Goal: Task Accomplishment & Management: Manage account settings

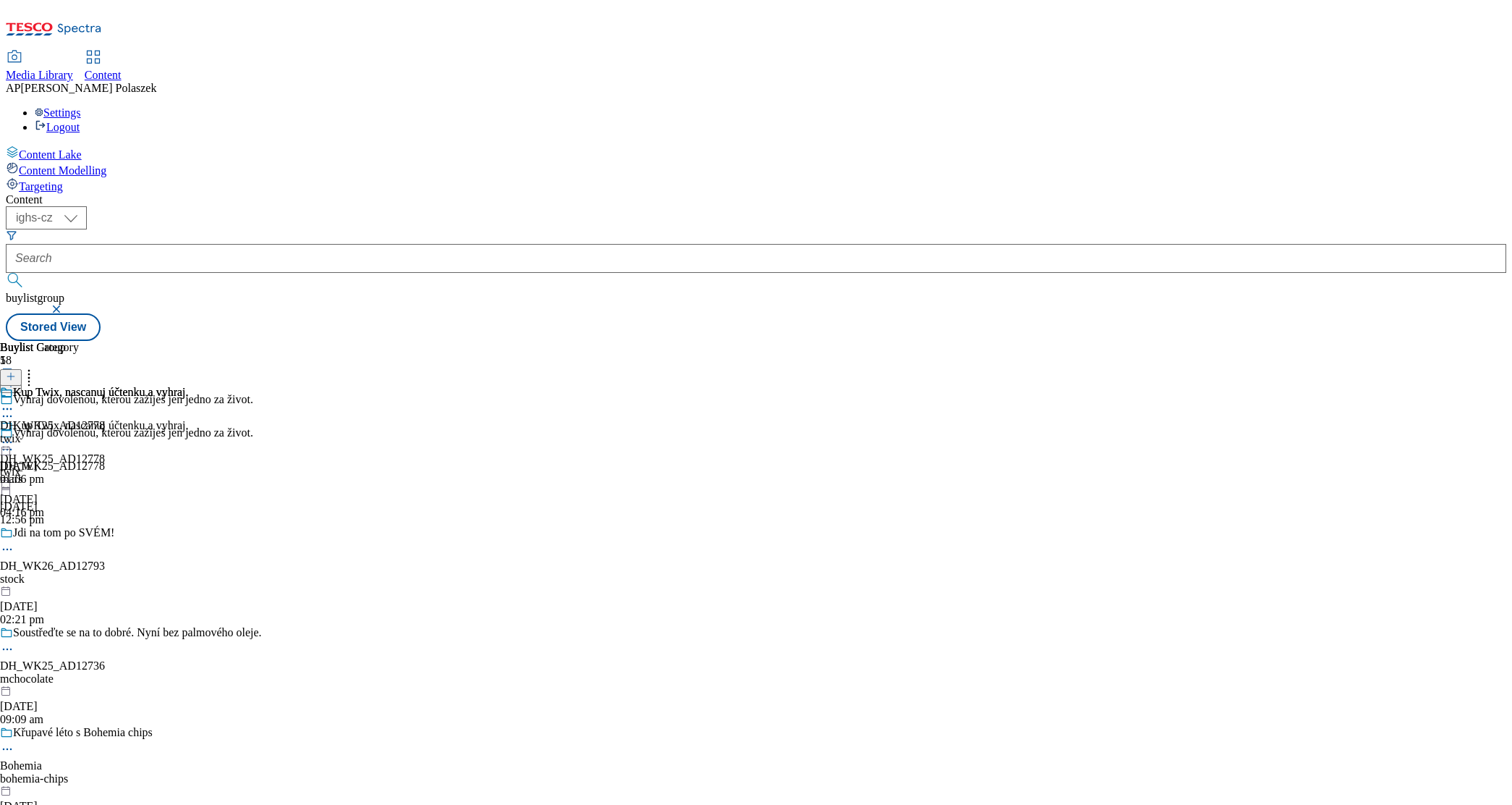
click at [73, 68] on span "Media Library" at bounding box center [39, 74] width 68 height 12
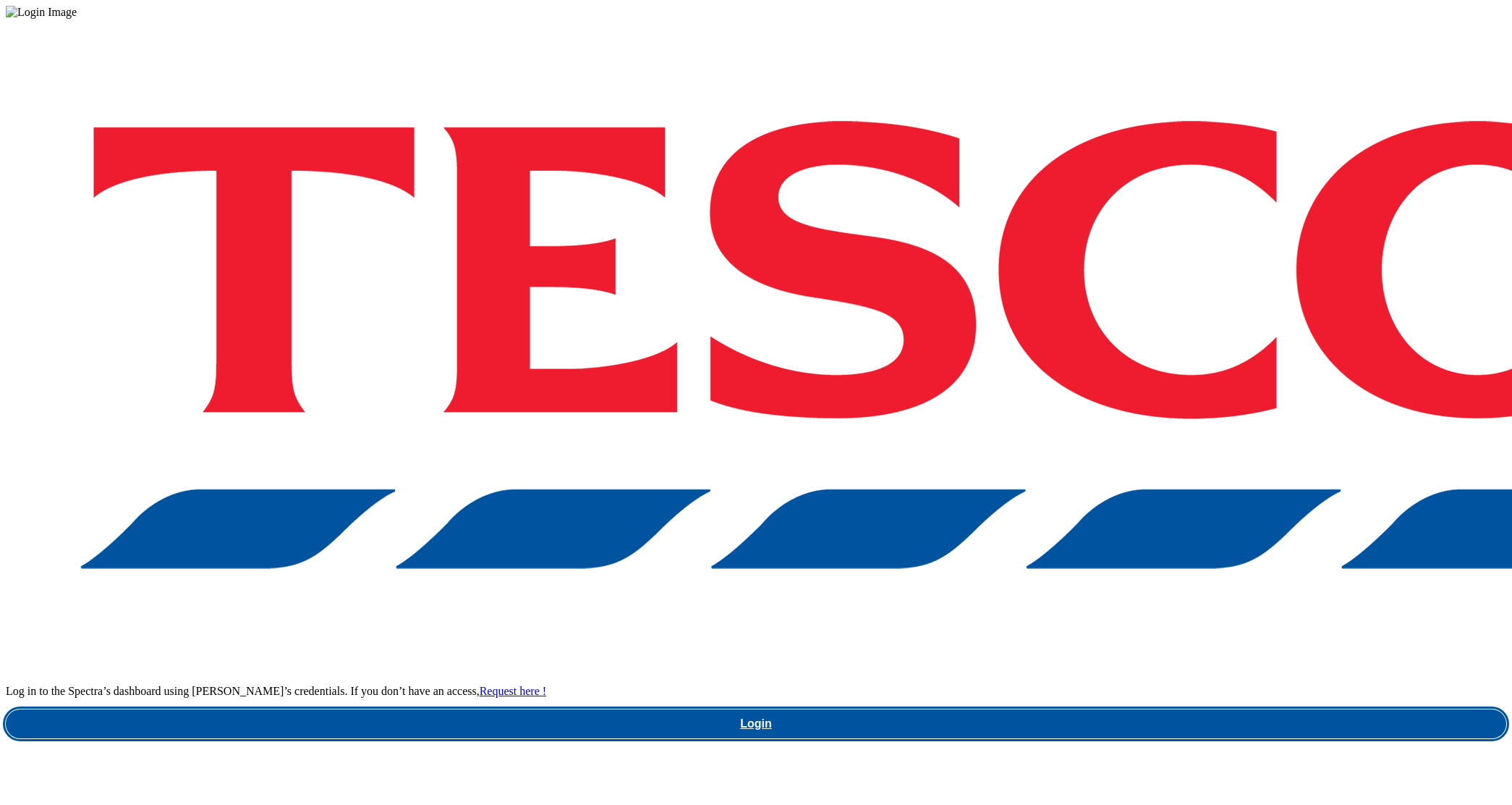
click at [1120, 709] on link "Login" at bounding box center [756, 724] width 1501 height 29
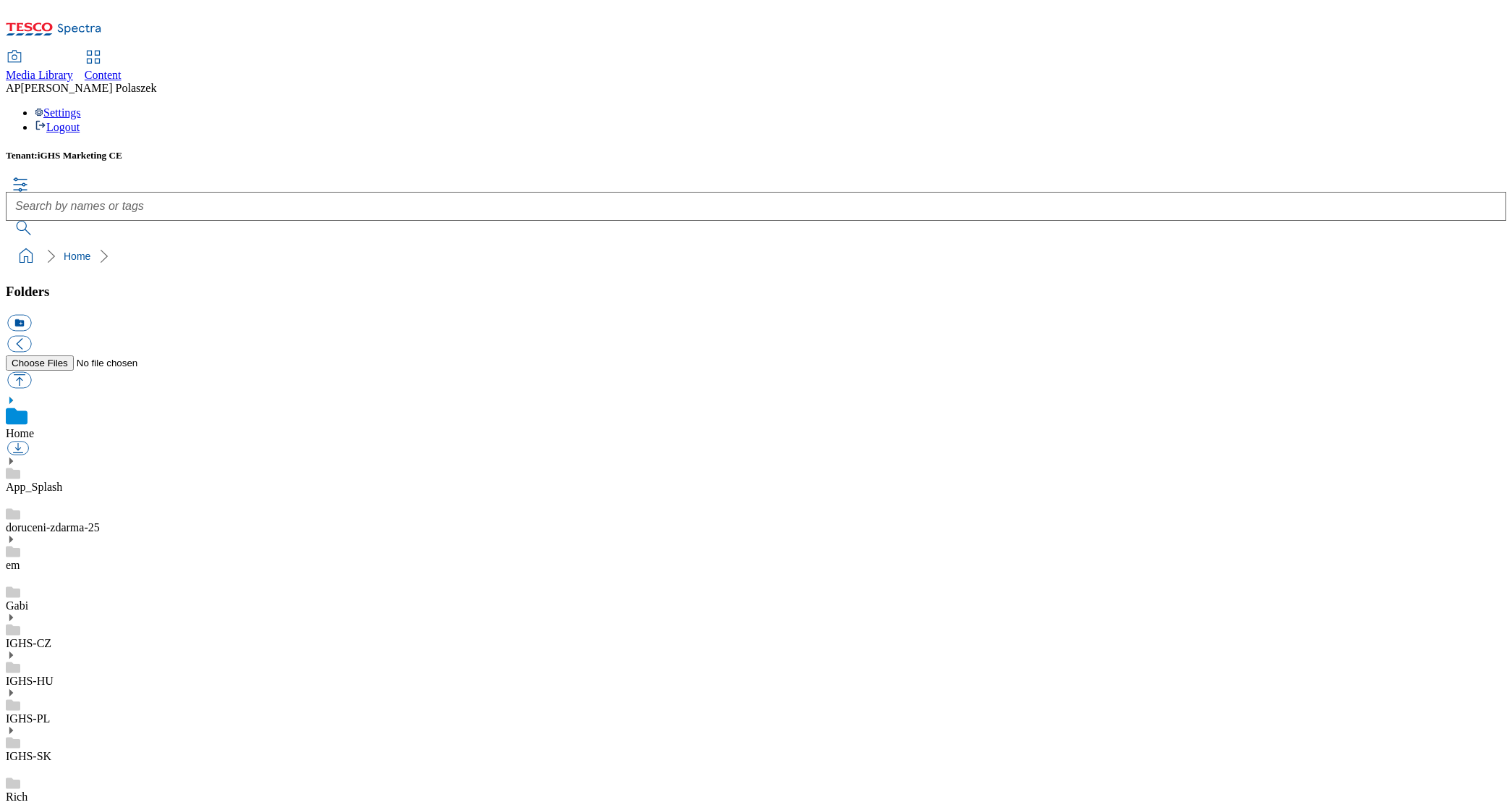
click at [16, 612] on icon at bounding box center [10, 617] width 10 height 10
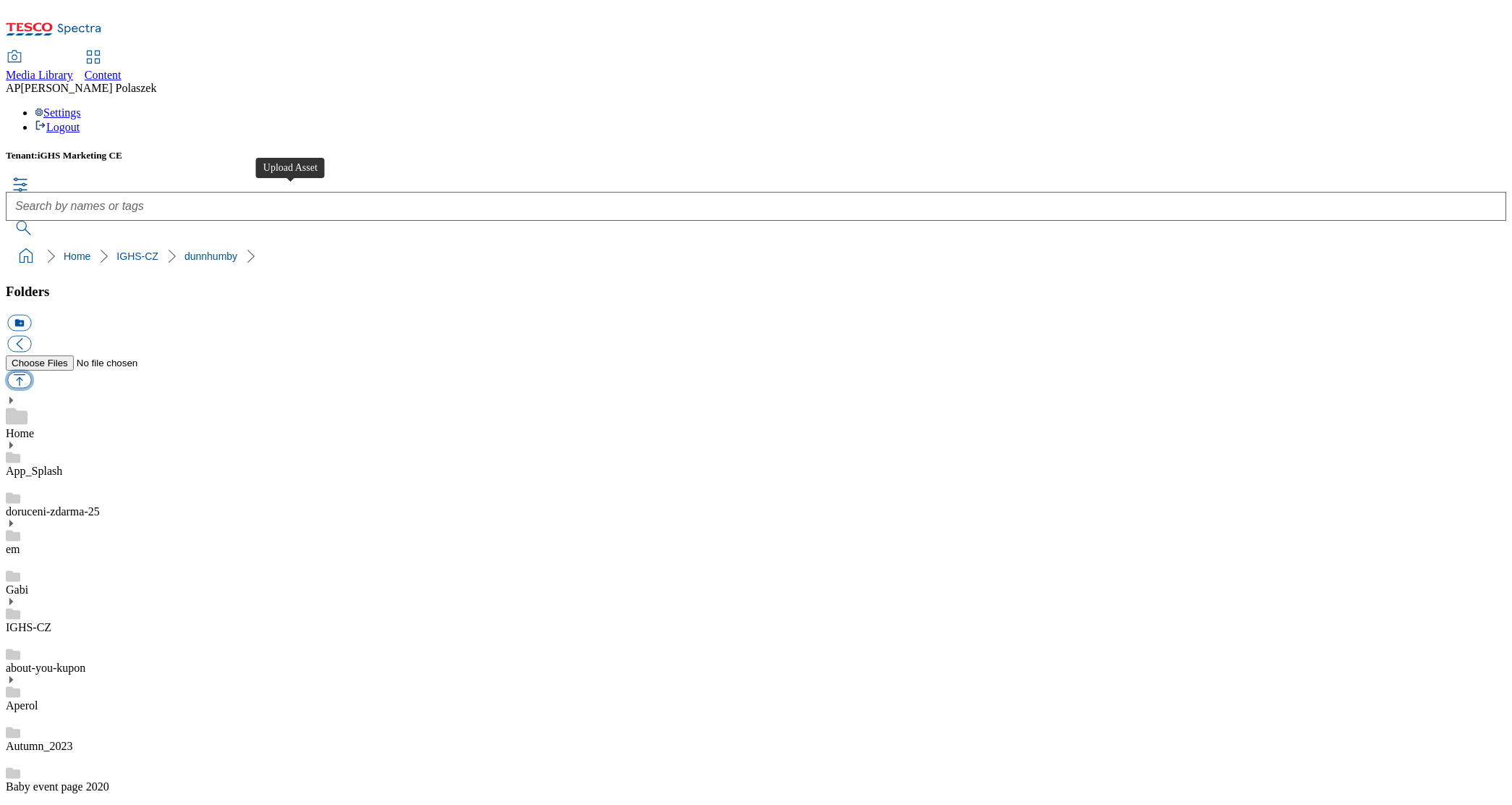
click at [31, 371] on button "button" at bounding box center [19, 379] width 24 height 17
type input "C:\fakepath\018_Twix_EBA_Bannery_TESCO_1184x333px.jpg"
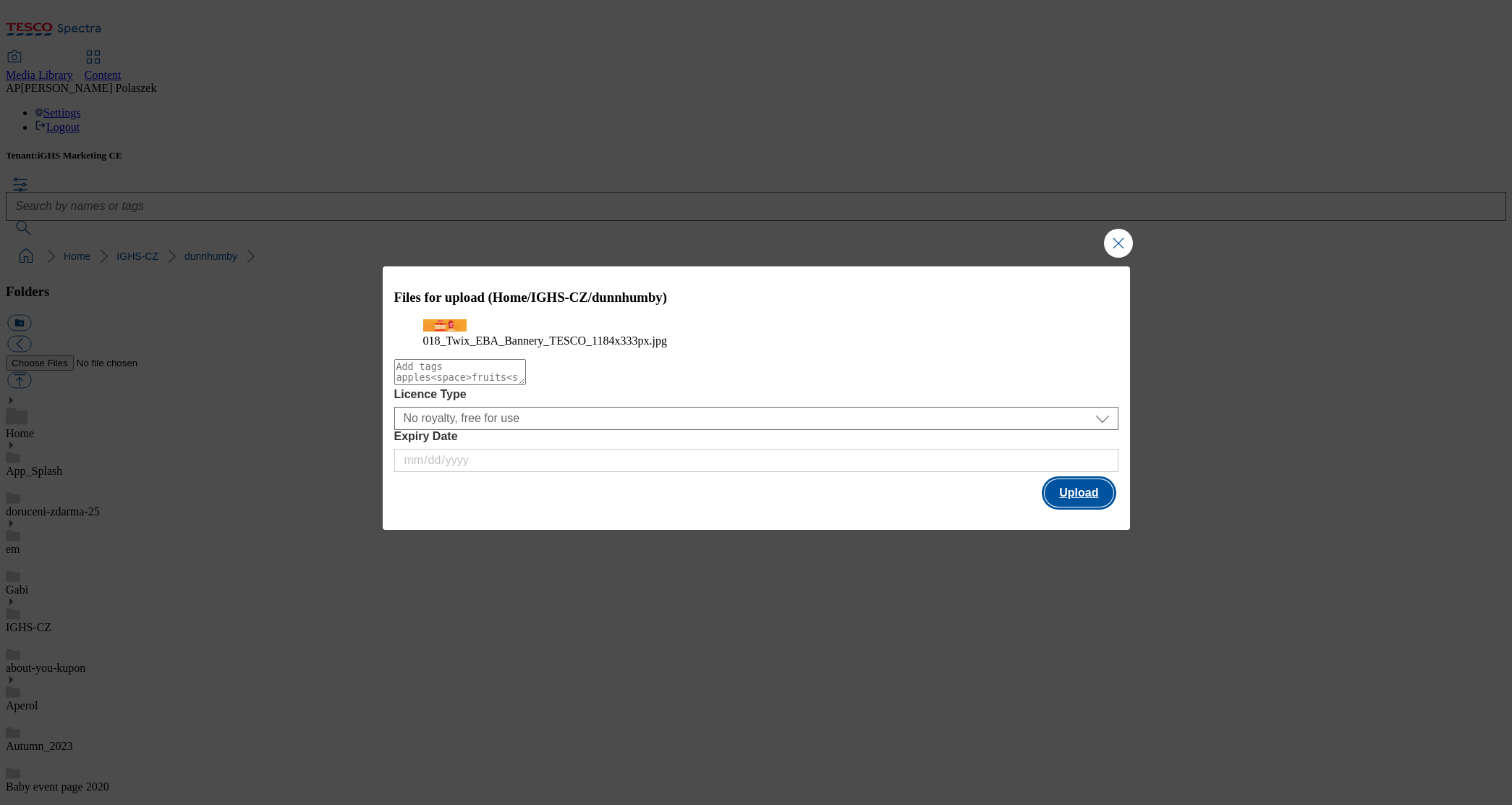
click at [1083, 506] on button "Upload" at bounding box center [1078, 493] width 68 height 28
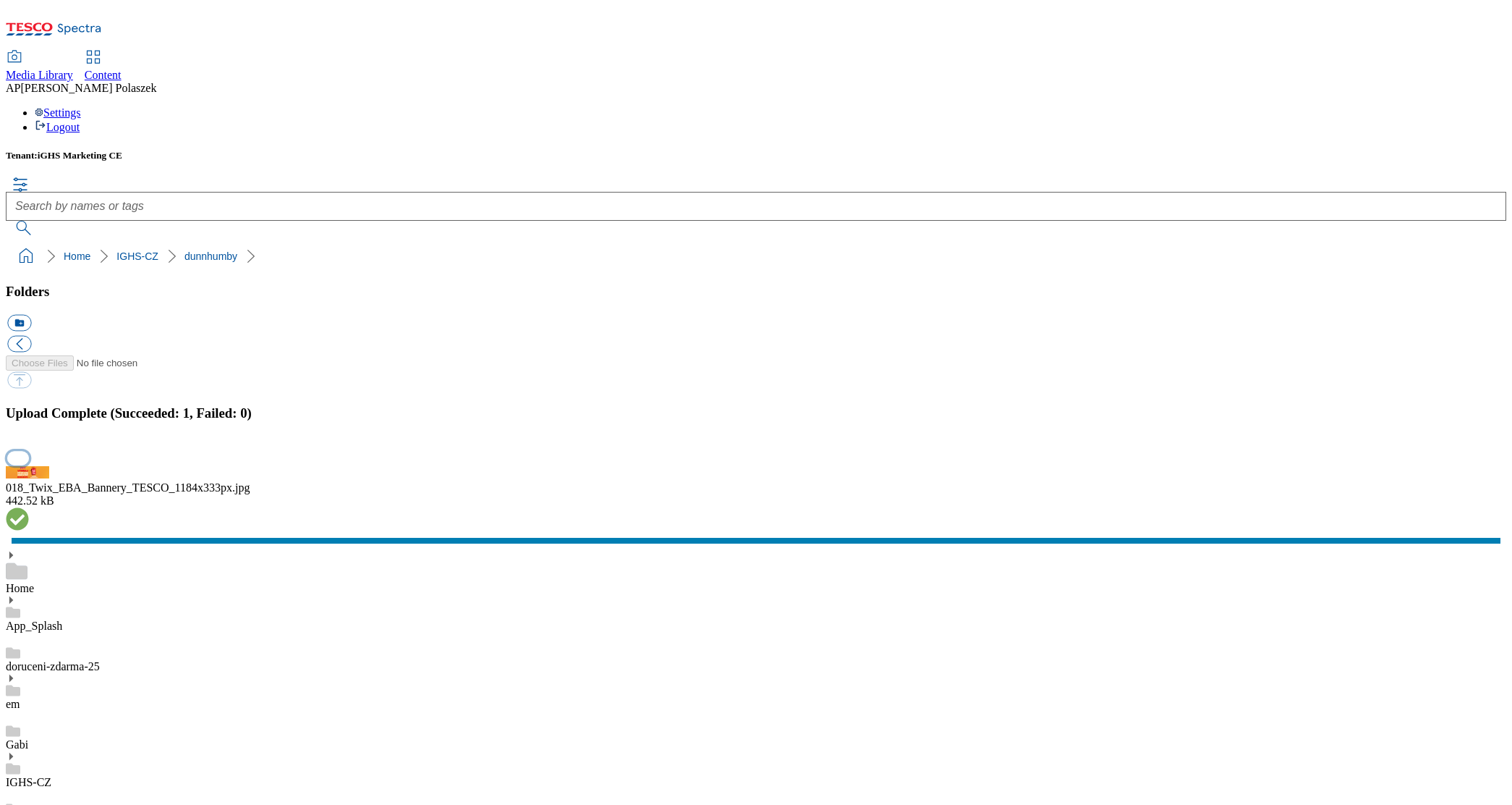
click at [29, 465] on button "button" at bounding box center [18, 458] width 21 height 14
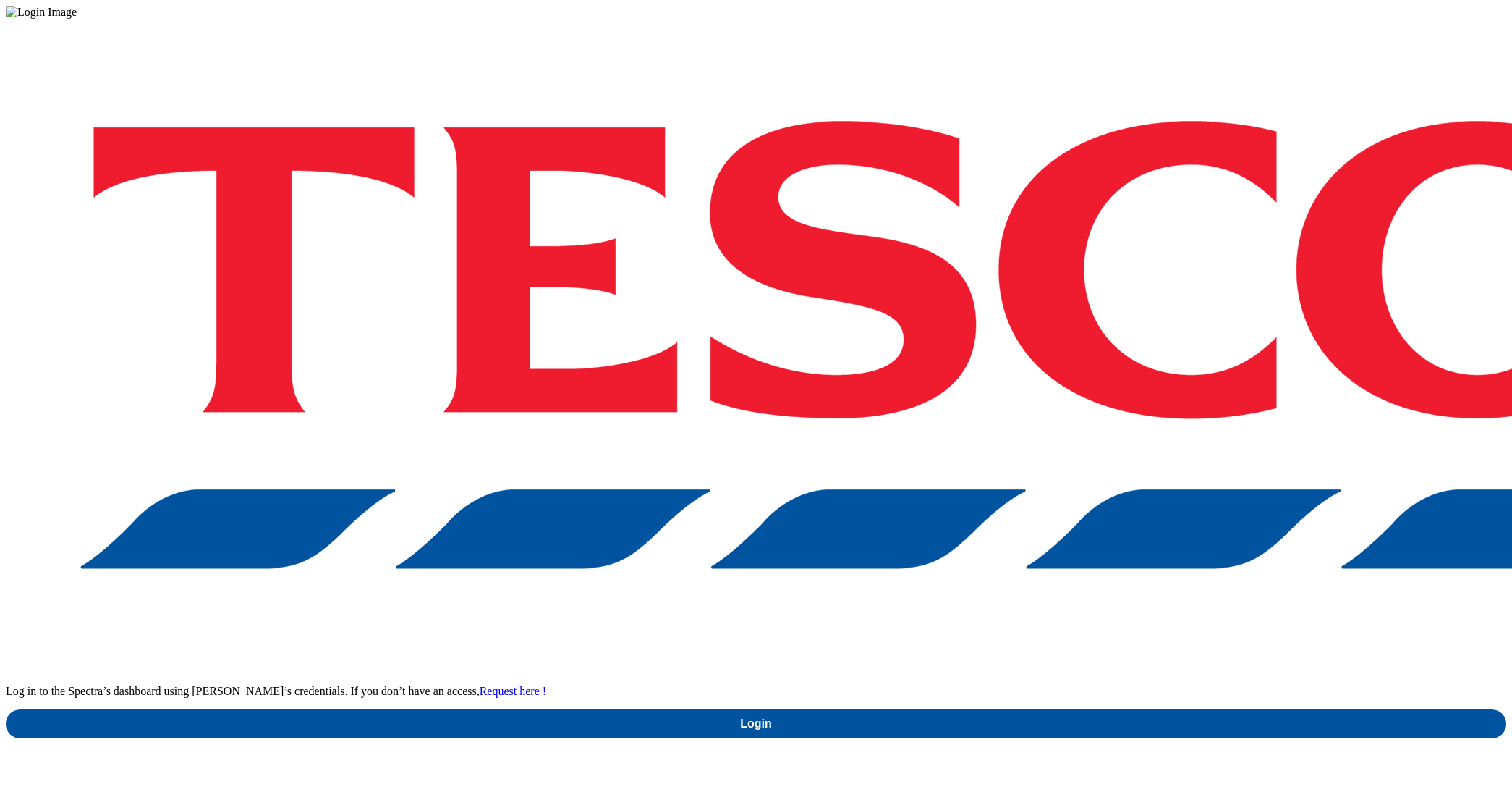
click at [1108, 709] on link "Login" at bounding box center [756, 724] width 1501 height 29
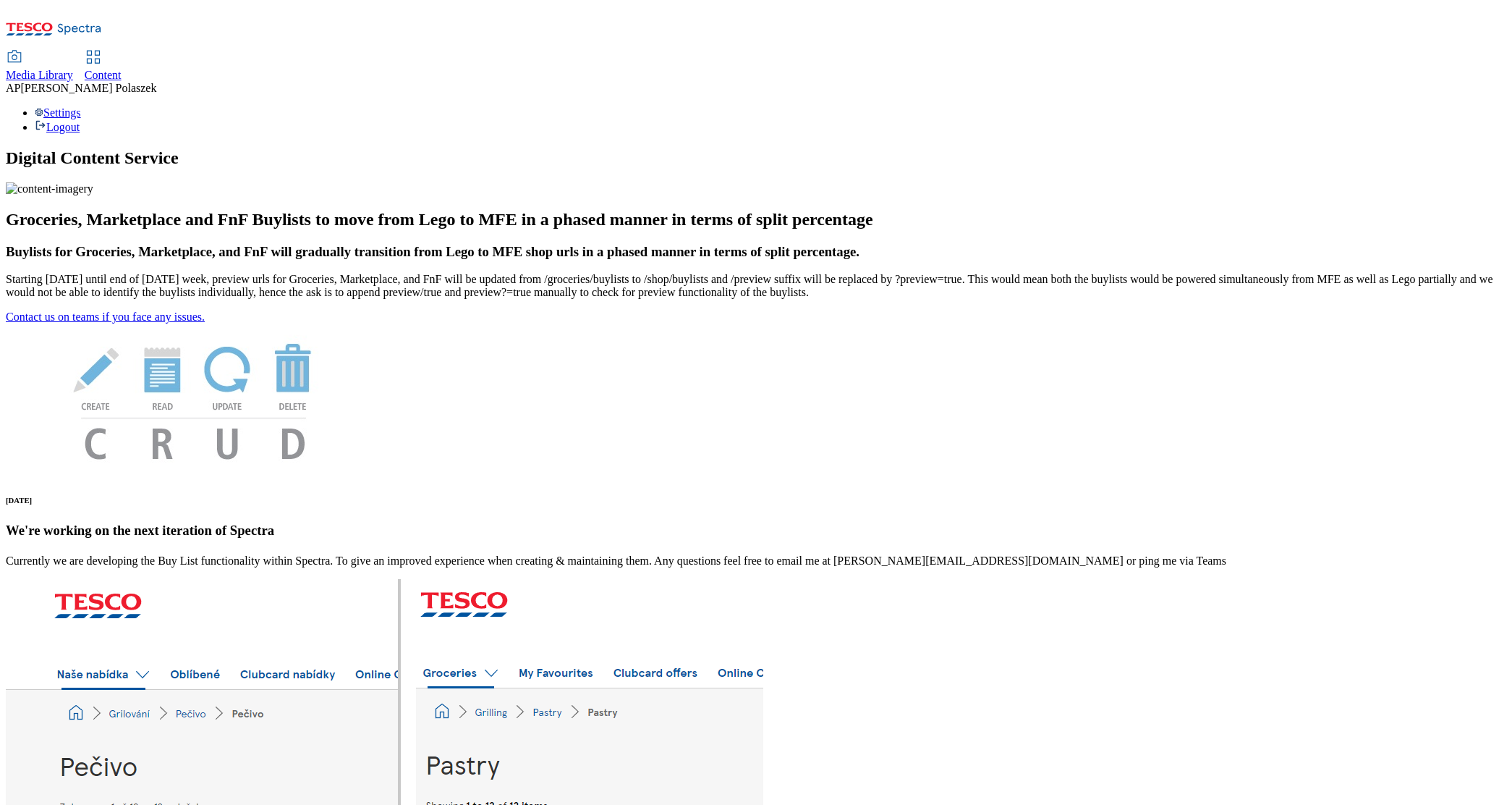
click at [122, 68] on span "Content" at bounding box center [103, 74] width 37 height 12
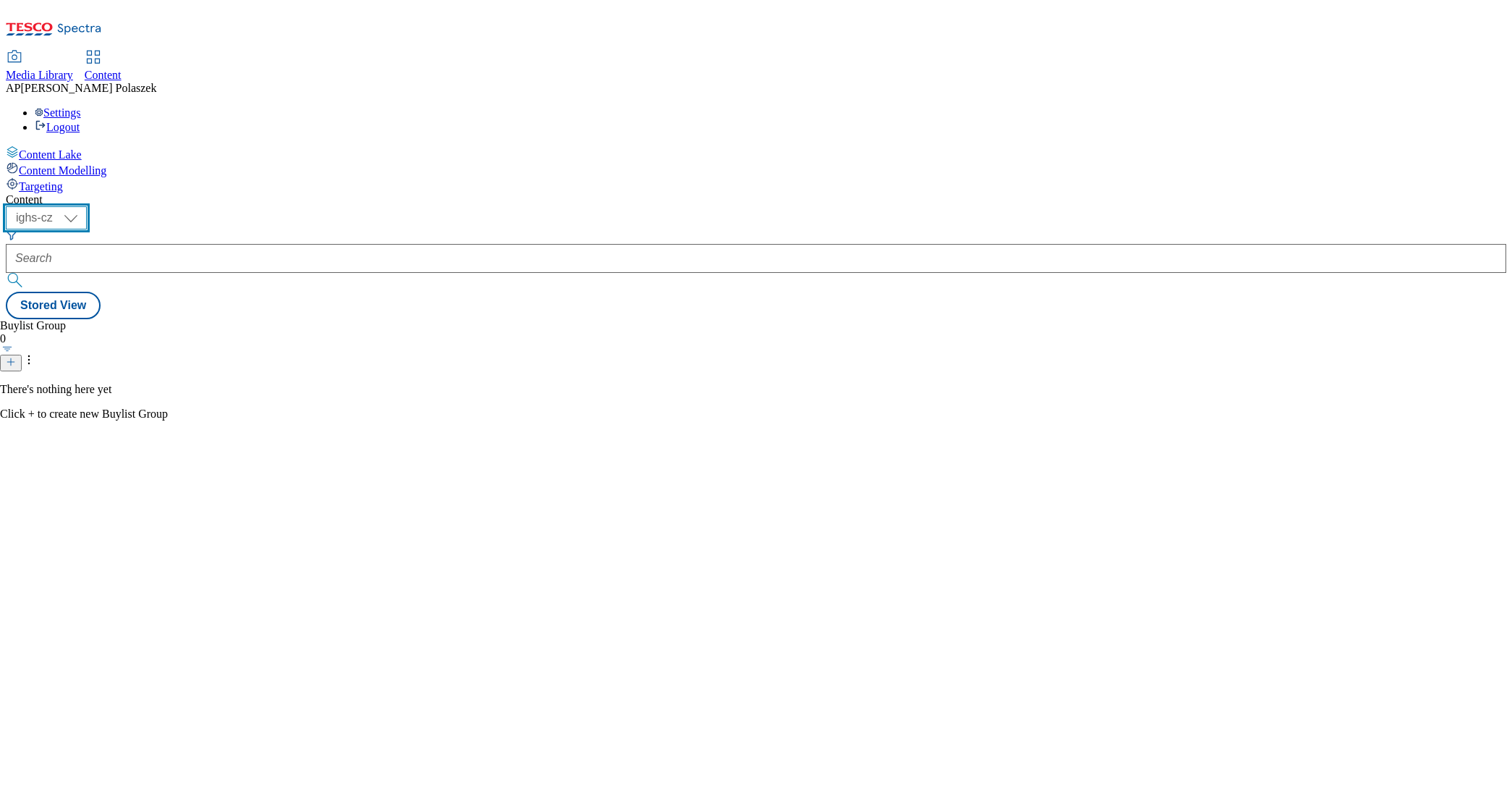
click at [87, 206] on select "ighs-cz ighs-hu ighs-sk" at bounding box center [46, 217] width 81 height 23
select select "ighs-cz"
click at [87, 206] on select "ighs-cz ighs-hu ighs-sk" at bounding box center [46, 217] width 81 height 23
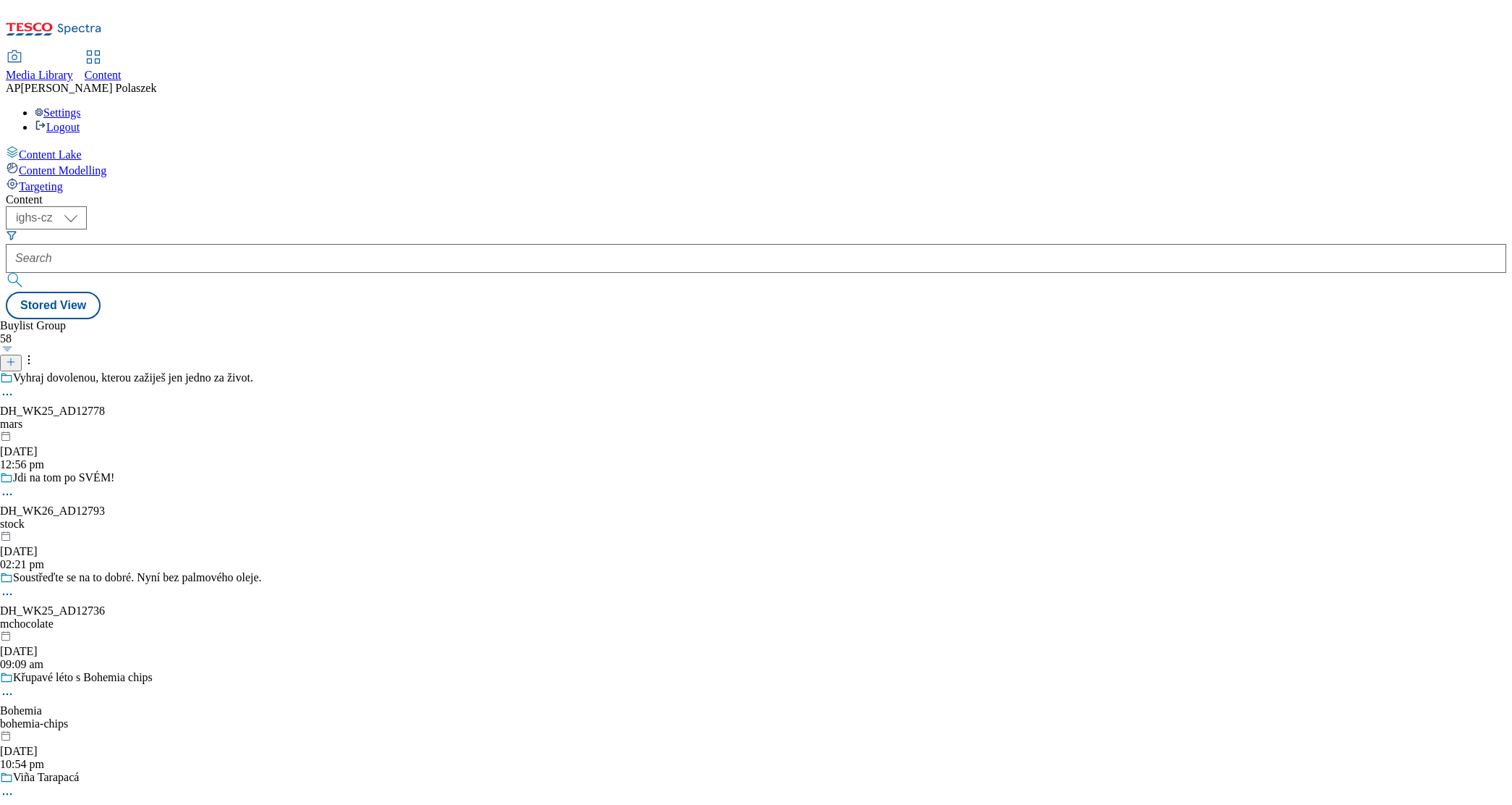
click at [262, 371] on div "Vyhraj dovolenou, kterou zažiješ jen jedno za život. DH_WK25_AD12778 mars [DATE…" at bounding box center [131, 420] width 262 height 100
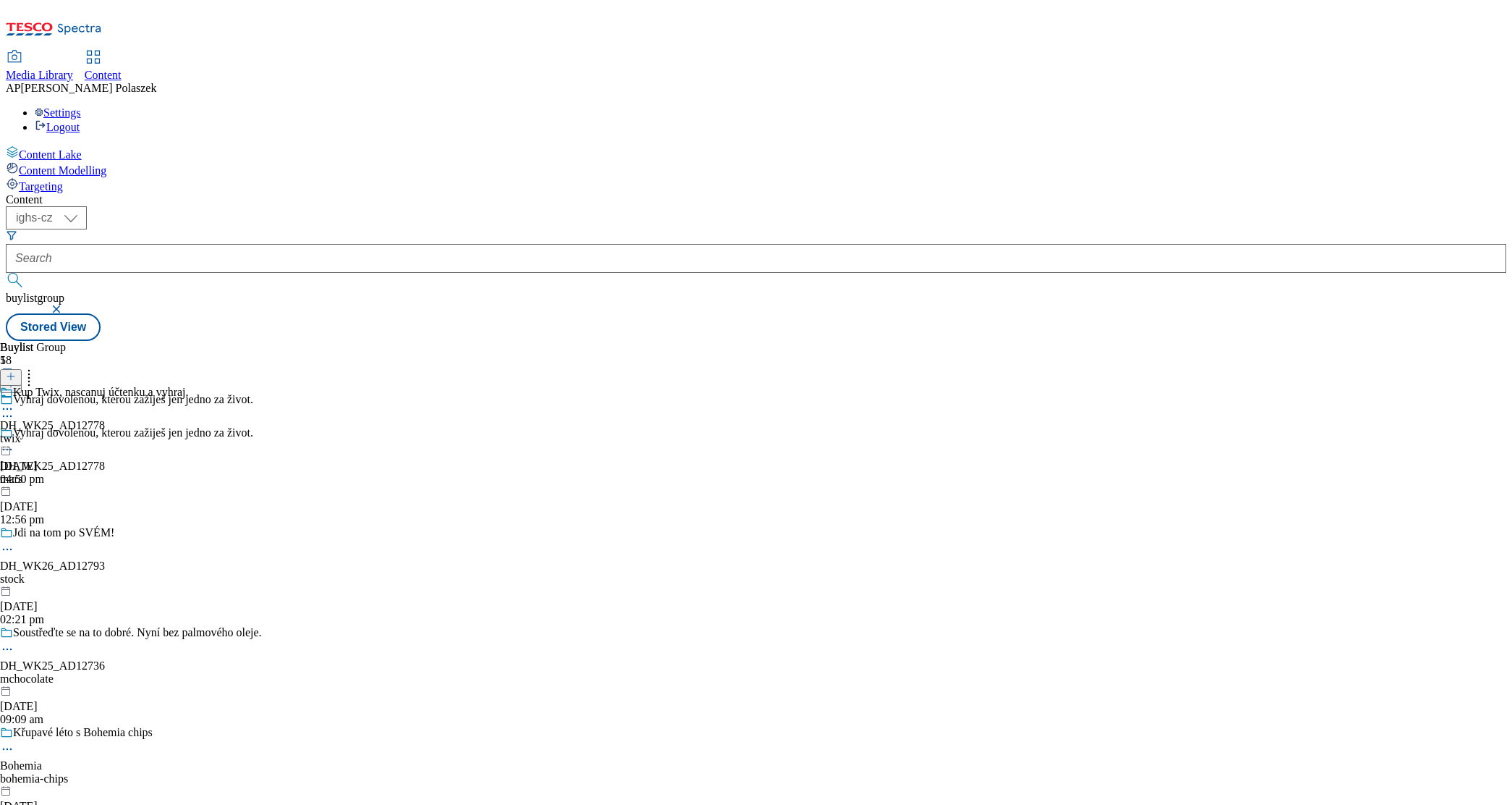
click at [14, 401] on icon at bounding box center [7, 408] width 14 height 14
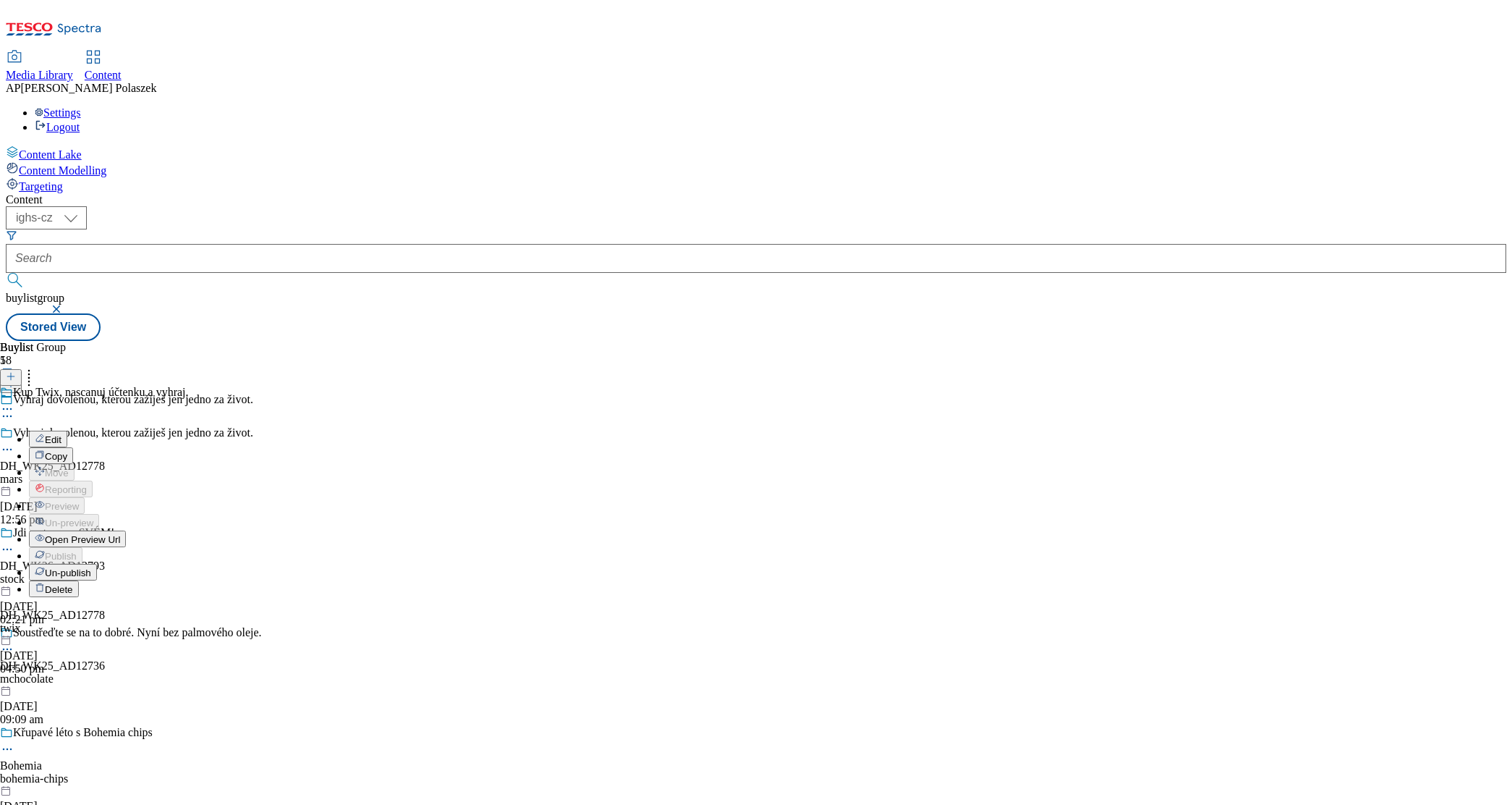
click at [92, 568] on span "Un-publish" at bounding box center [68, 573] width 46 height 11
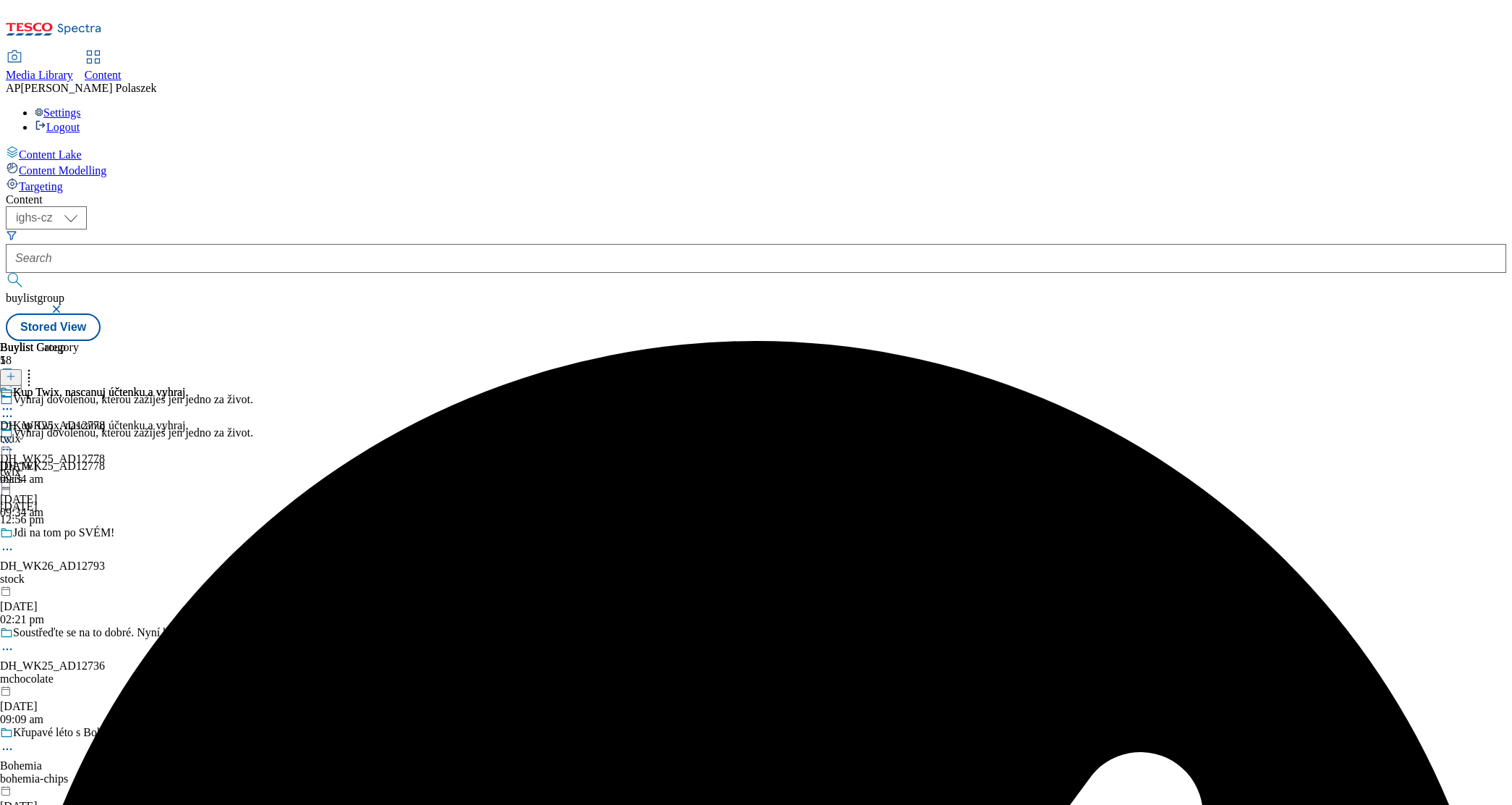
click at [14, 435] on icon at bounding box center [7, 442] width 14 height 14
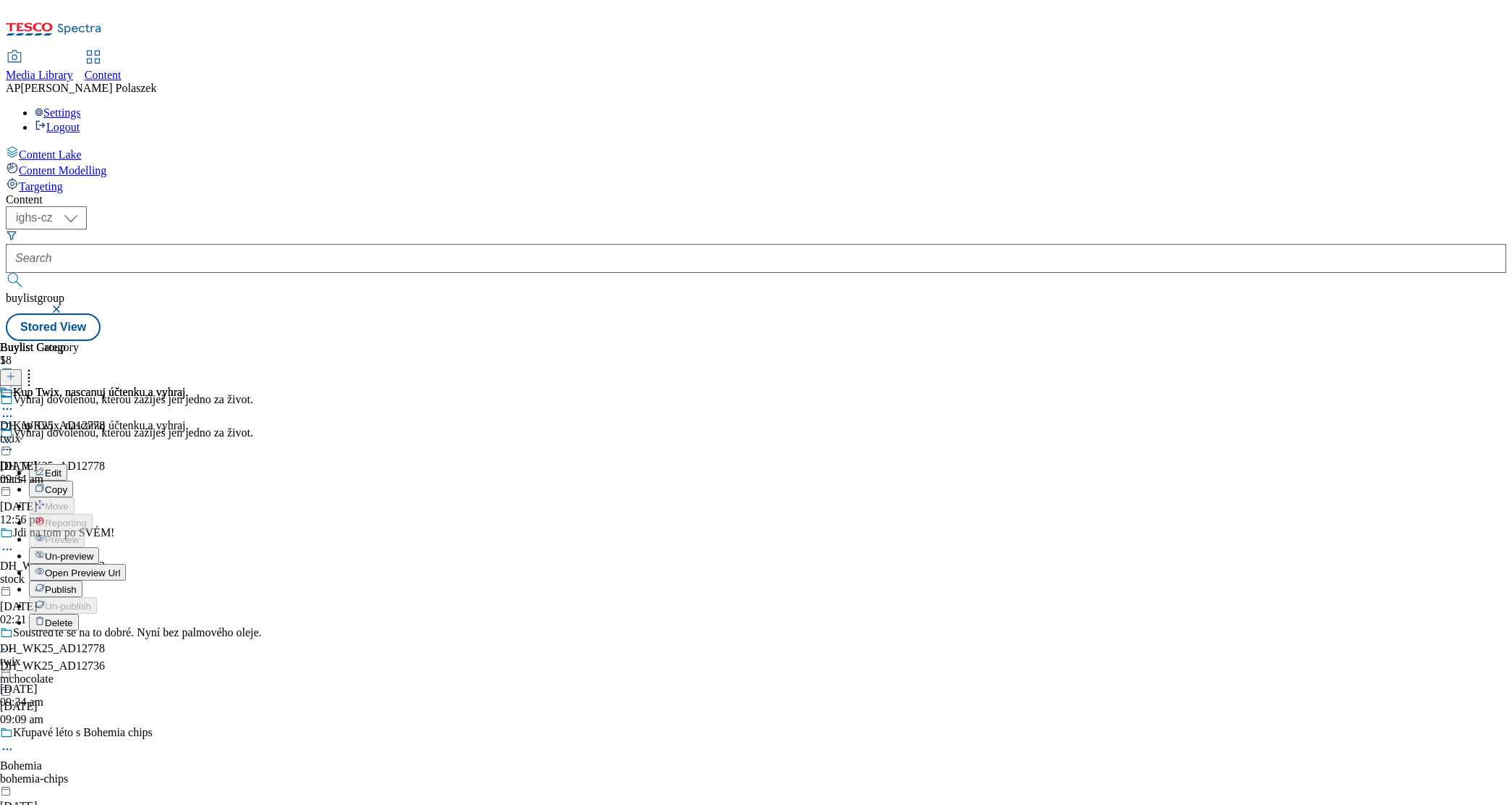
click at [61, 467] on span "Edit" at bounding box center [53, 473] width 17 height 11
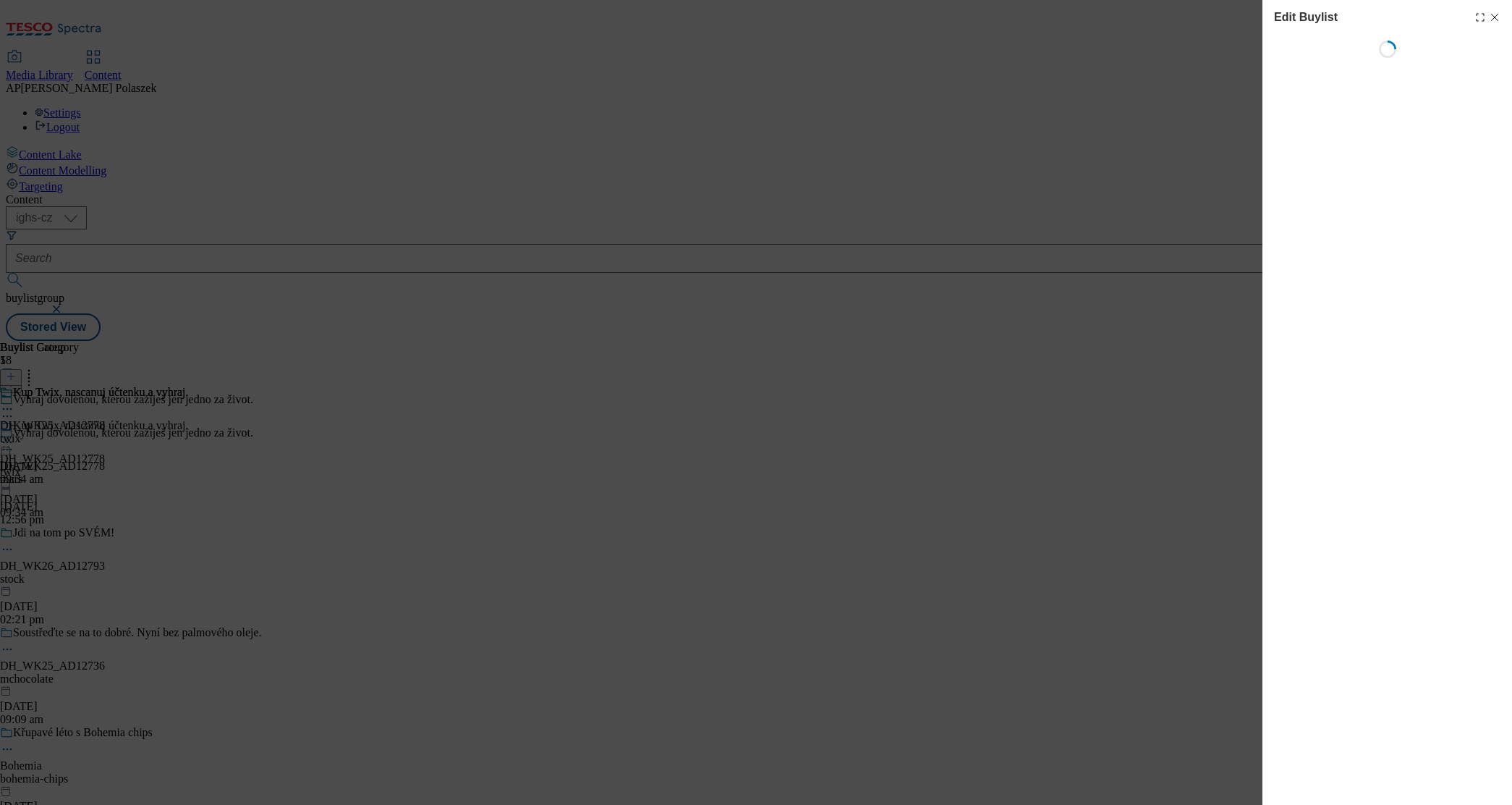
select select "seasonal"
select select "dunnhumby"
select select "seasonal"
select select "dunnhumby"
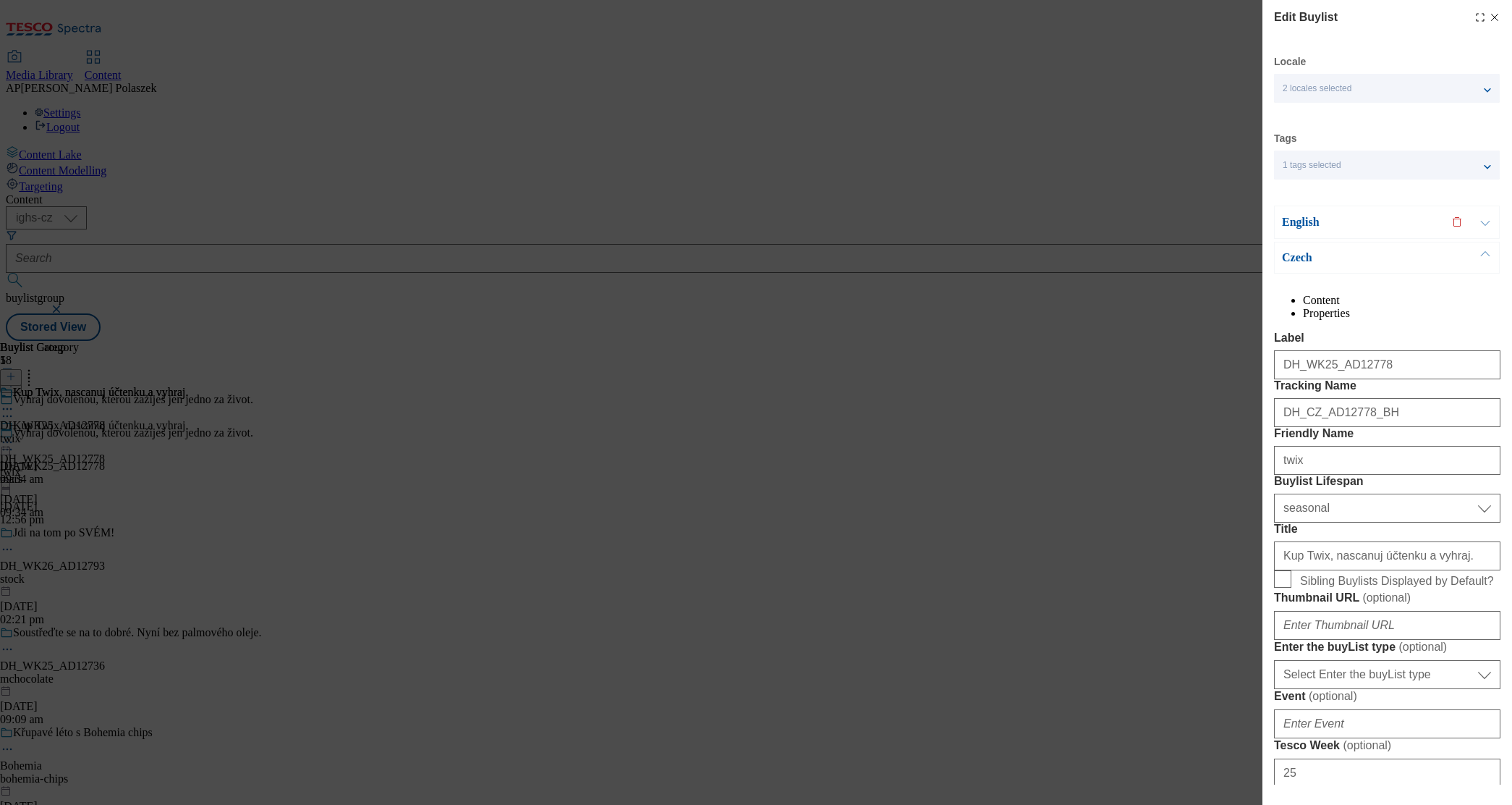
select select "Banner"
click at [1489, 221] on button "Modal" at bounding box center [1486, 222] width 28 height 32
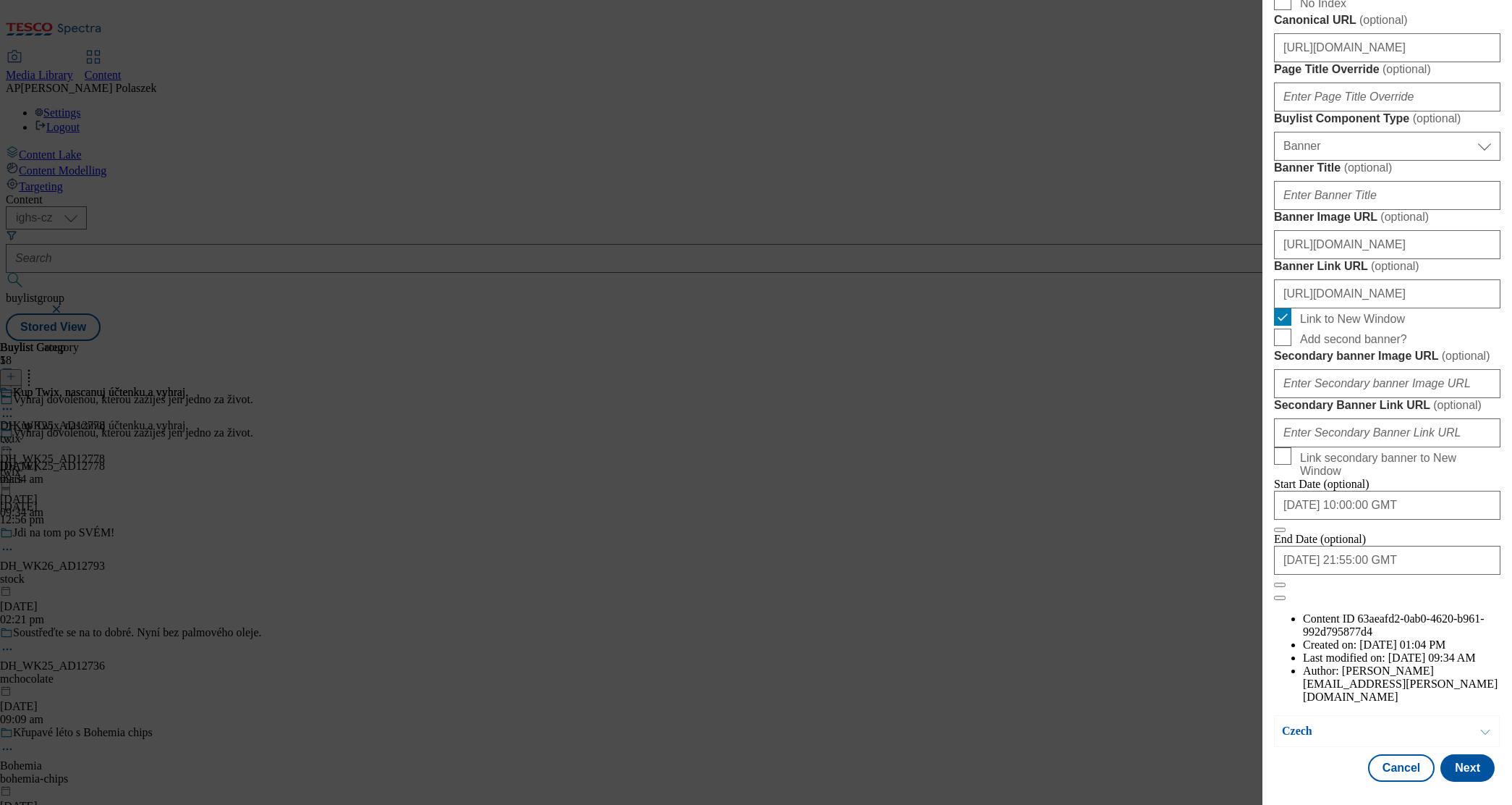
scroll to position [1126, 0]
click at [1445, 259] on input "https://digitalcontent.api.tesco.com/v2/media/ighs-ce-mktg/9b5b6d47-d957-495e-a…" at bounding box center [1387, 244] width 226 height 29
paste input "a294c26d-e322-4abc-8ff3-71a130a77888/018_Twix_EBA_Bannery_TESCO_1184x333px"
type input "https://digitalcontent.api.tesco.com/v2/media/ighs-ce-mktg/a294c26d-e322-4abc-8…"
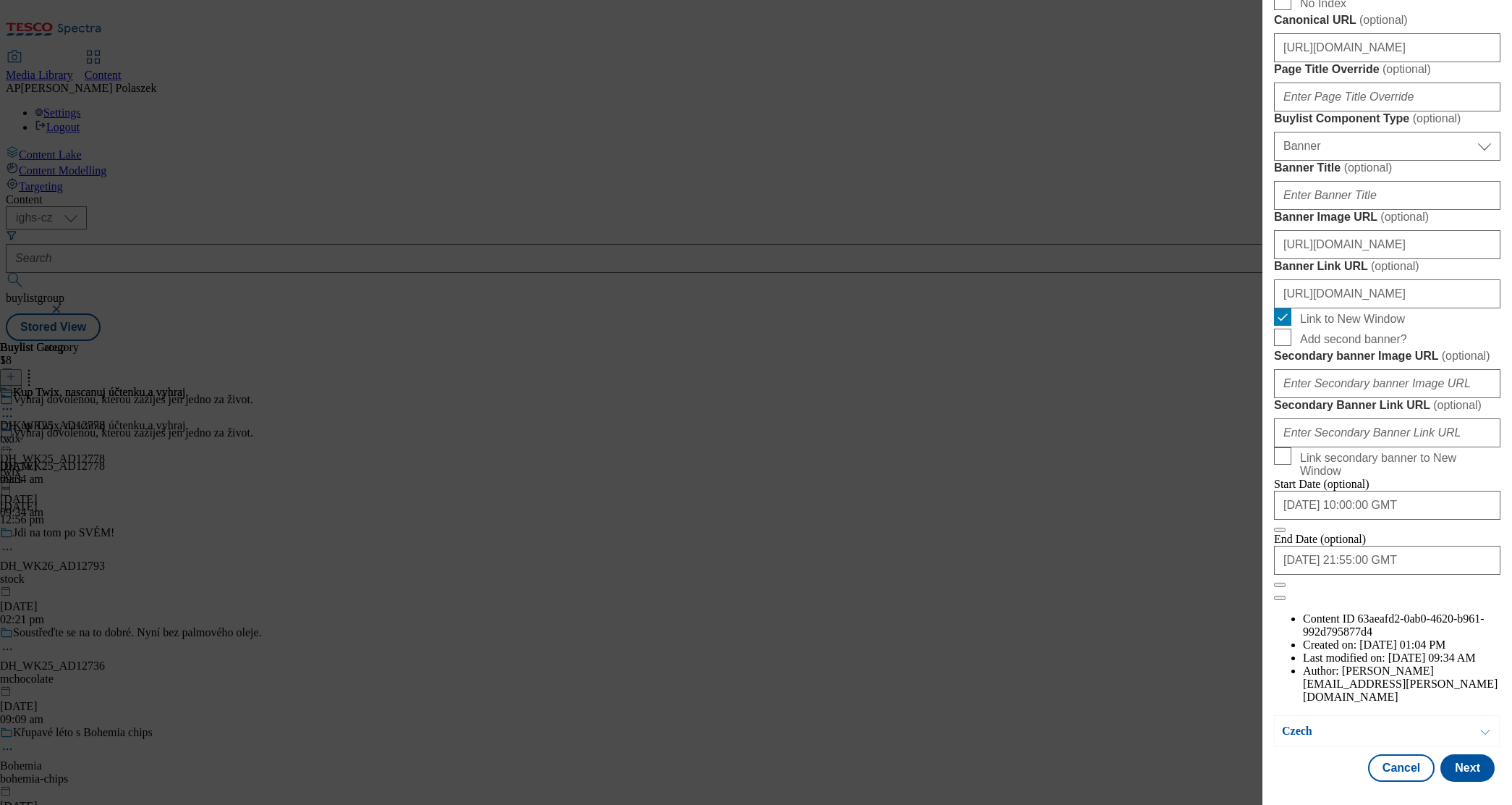
scroll to position [1423, 0]
click at [1446, 754] on button "Next" at bounding box center [1467, 768] width 54 height 28
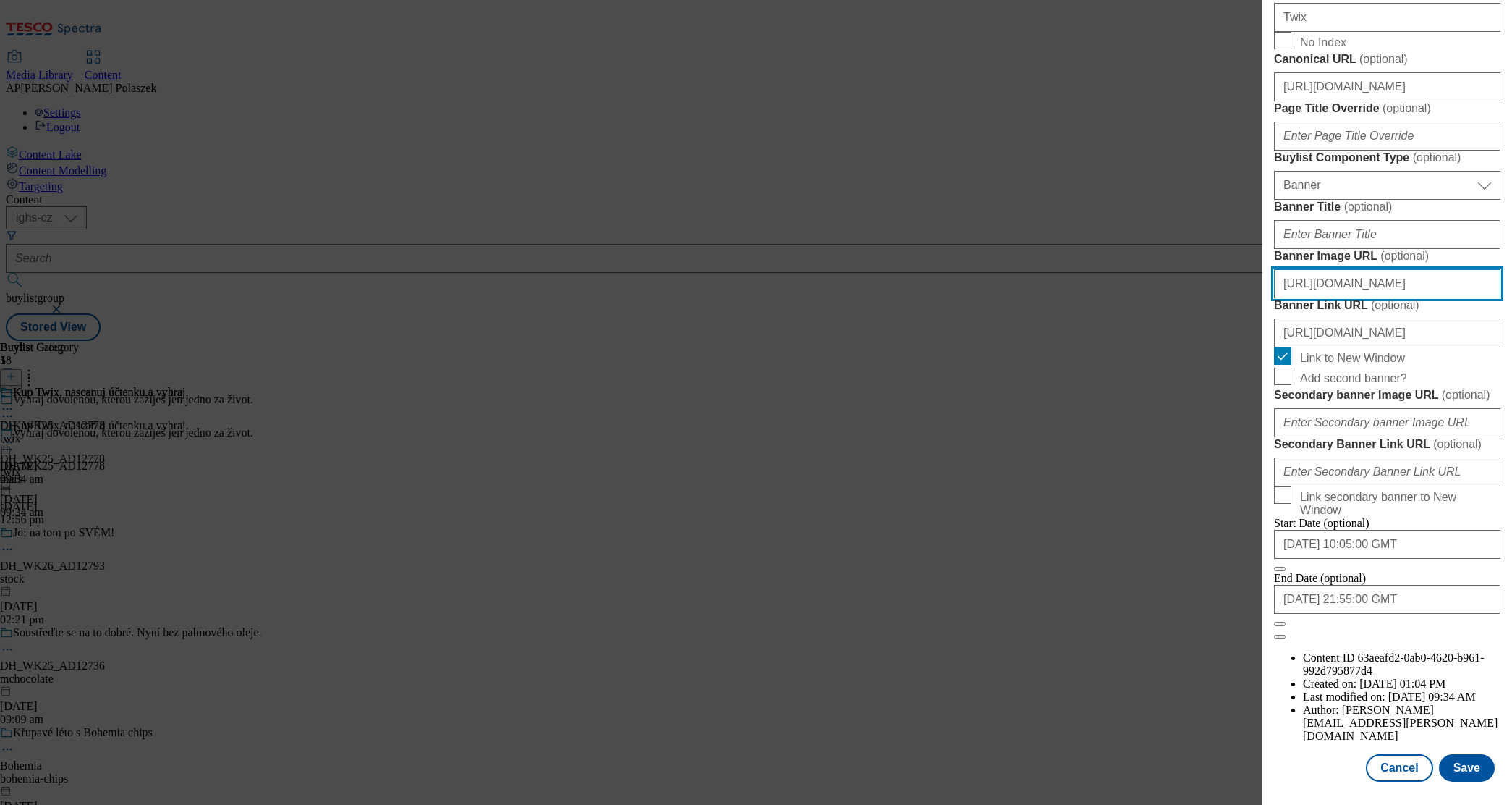
click at [1402, 269] on input "https://digitalcontent.api.tesco.com/v2/media/ighs-ce-mktg/9b5b6d47-d957-495e-a…" at bounding box center [1387, 283] width 226 height 29
paste input "a294c26d-e322-4abc-8ff3-71a130a77888/018_Twix_EBA_Bannery_TESCO_1184x333px"
type input "https://digitalcontent.api.tesco.com/v2/media/ighs-ce-mktg/a294c26d-e322-4abc-8…"
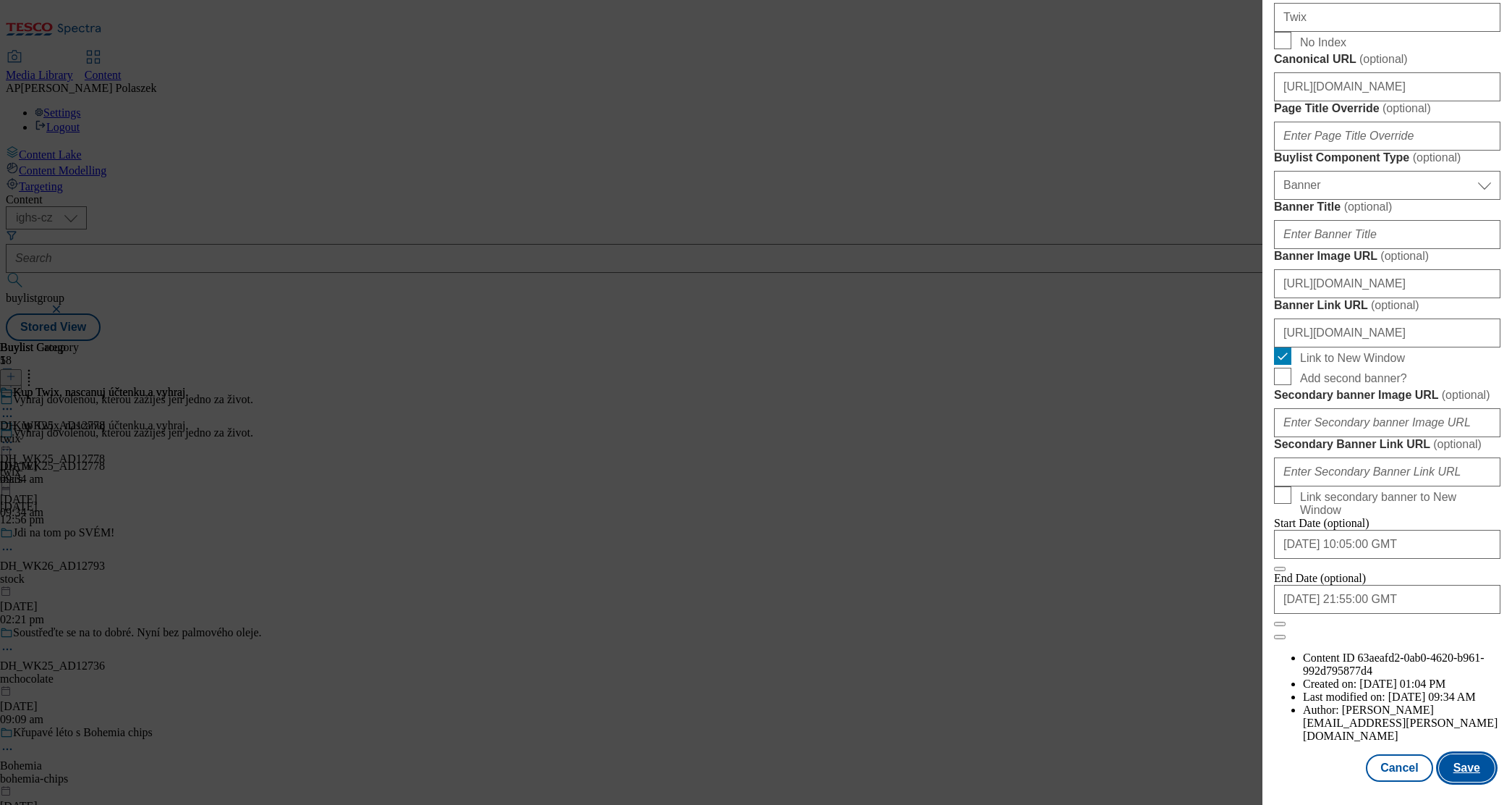
scroll to position [0, 0]
click at [1463, 754] on button "Save" at bounding box center [1467, 768] width 56 height 28
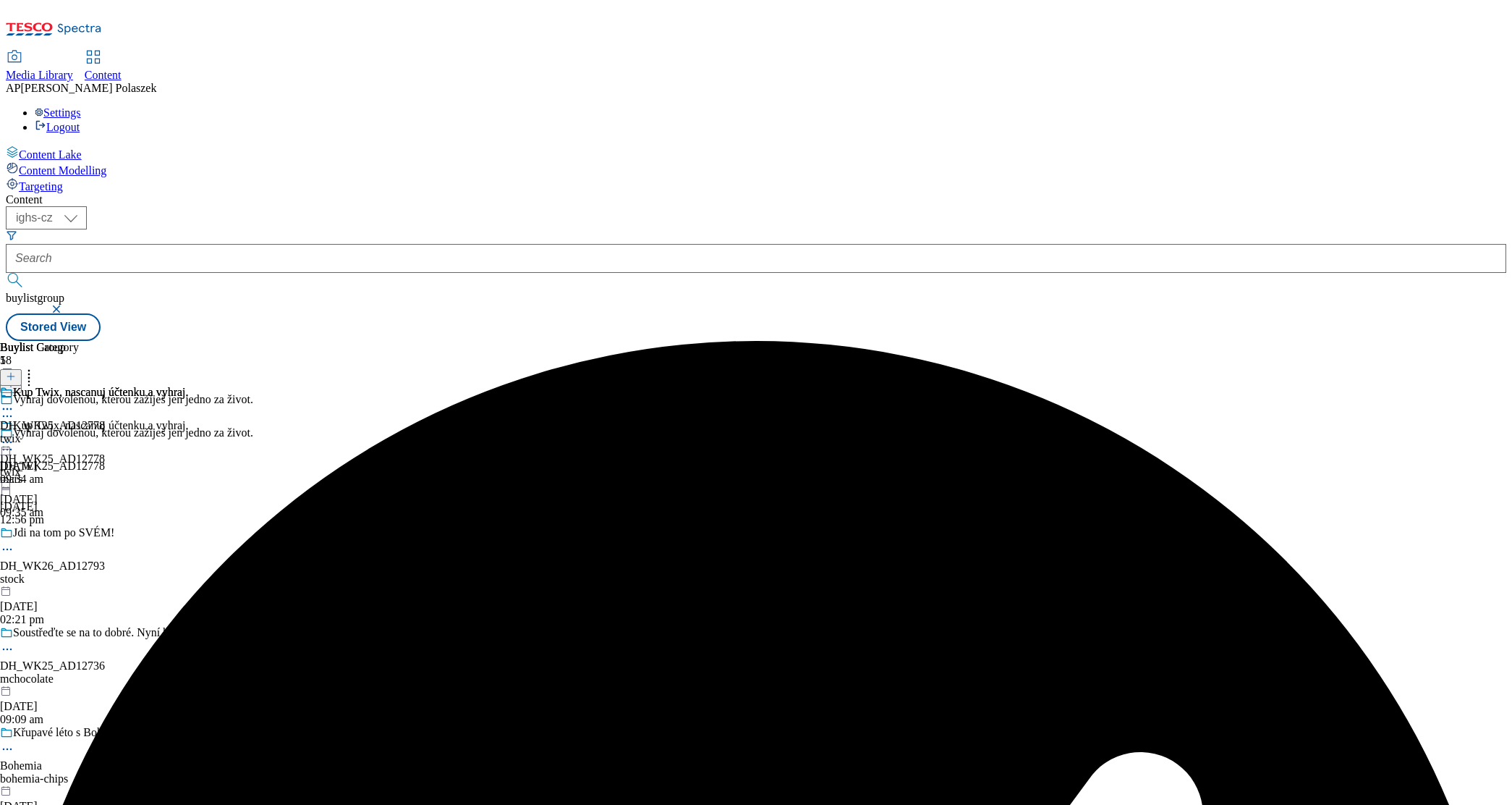
click at [14, 435] on icon at bounding box center [7, 442] width 14 height 14
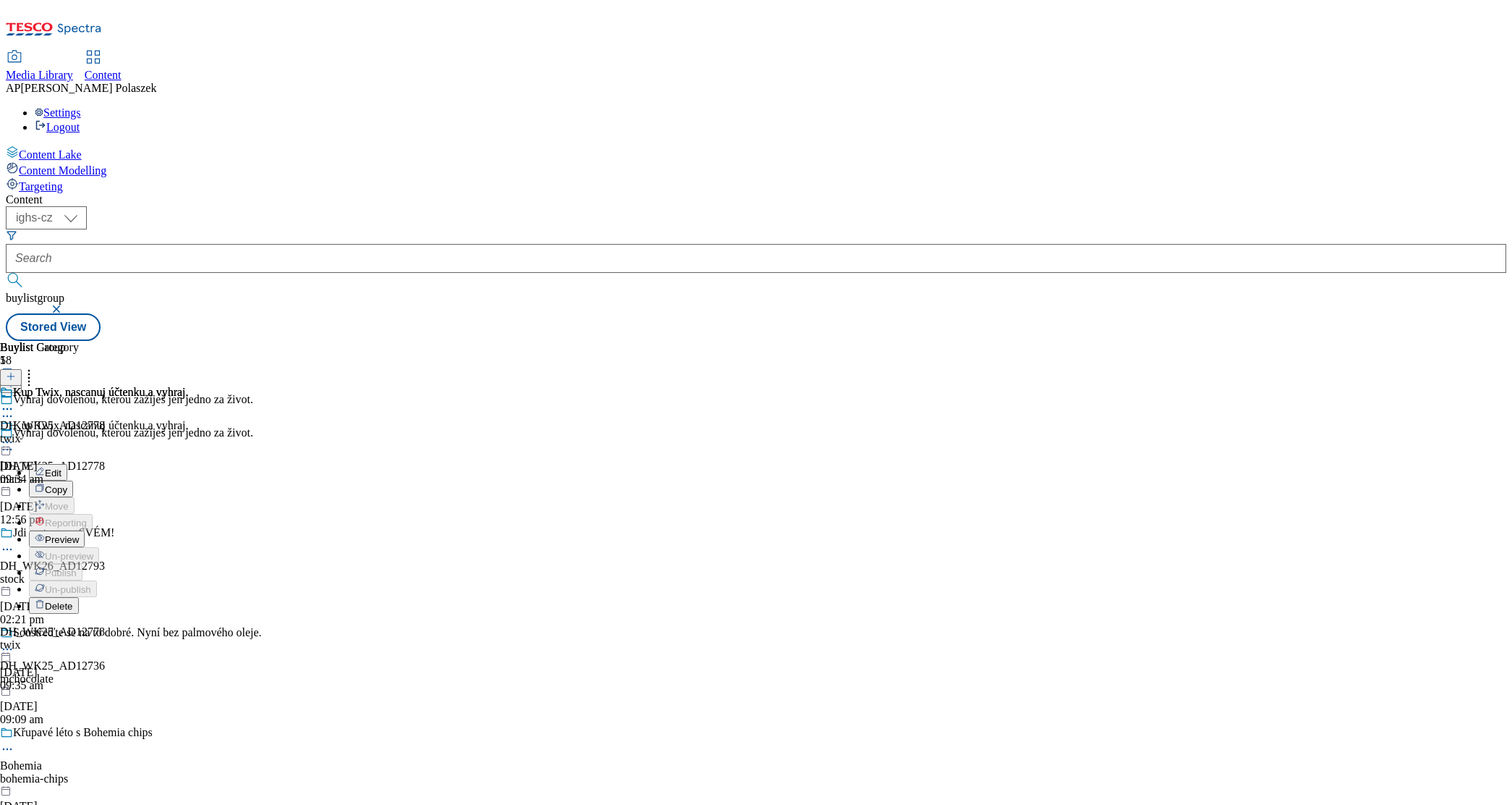
click at [79, 534] on span "Preview" at bounding box center [61, 540] width 34 height 11
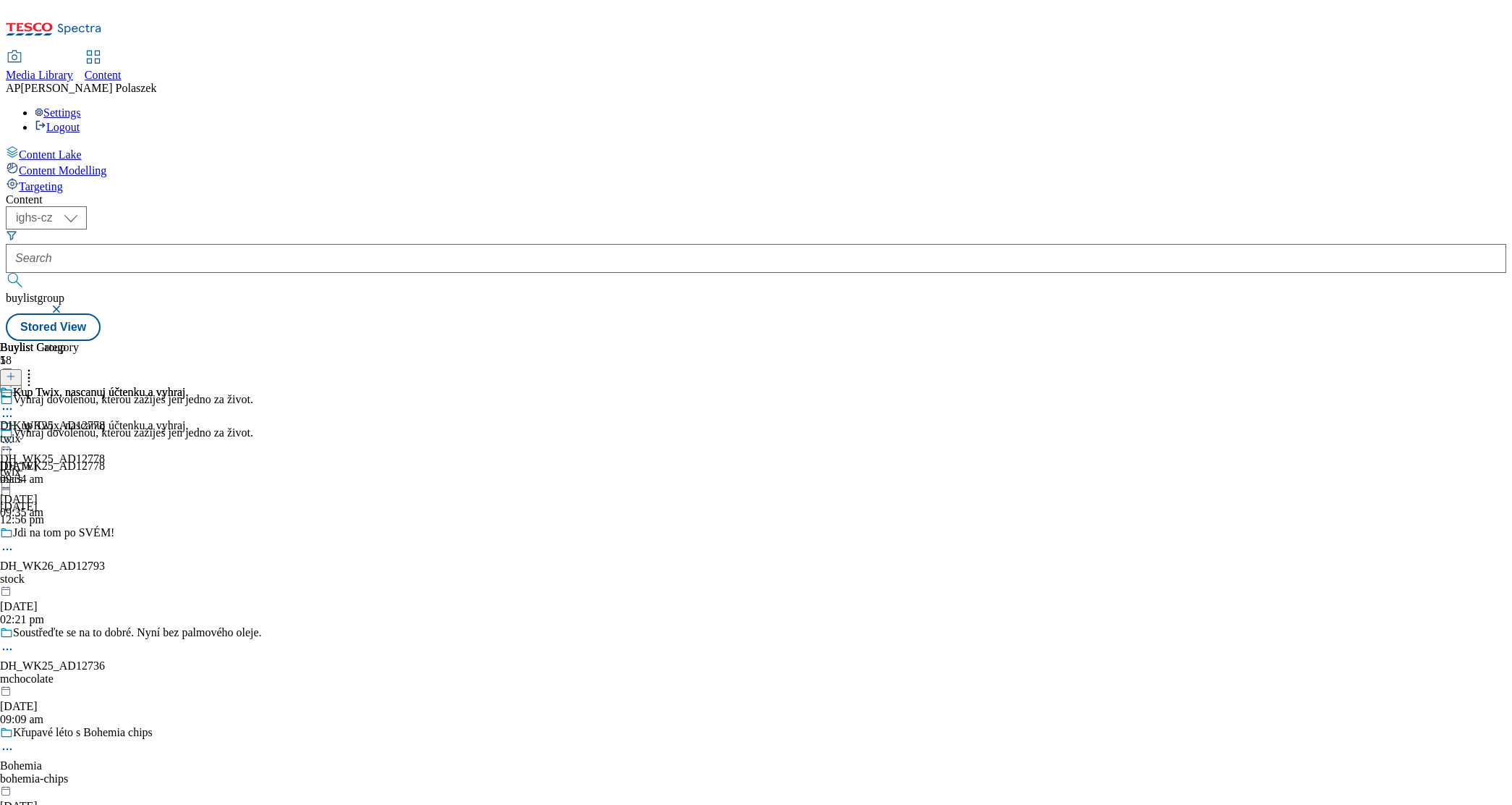
click at [14, 435] on icon at bounding box center [7, 442] width 14 height 14
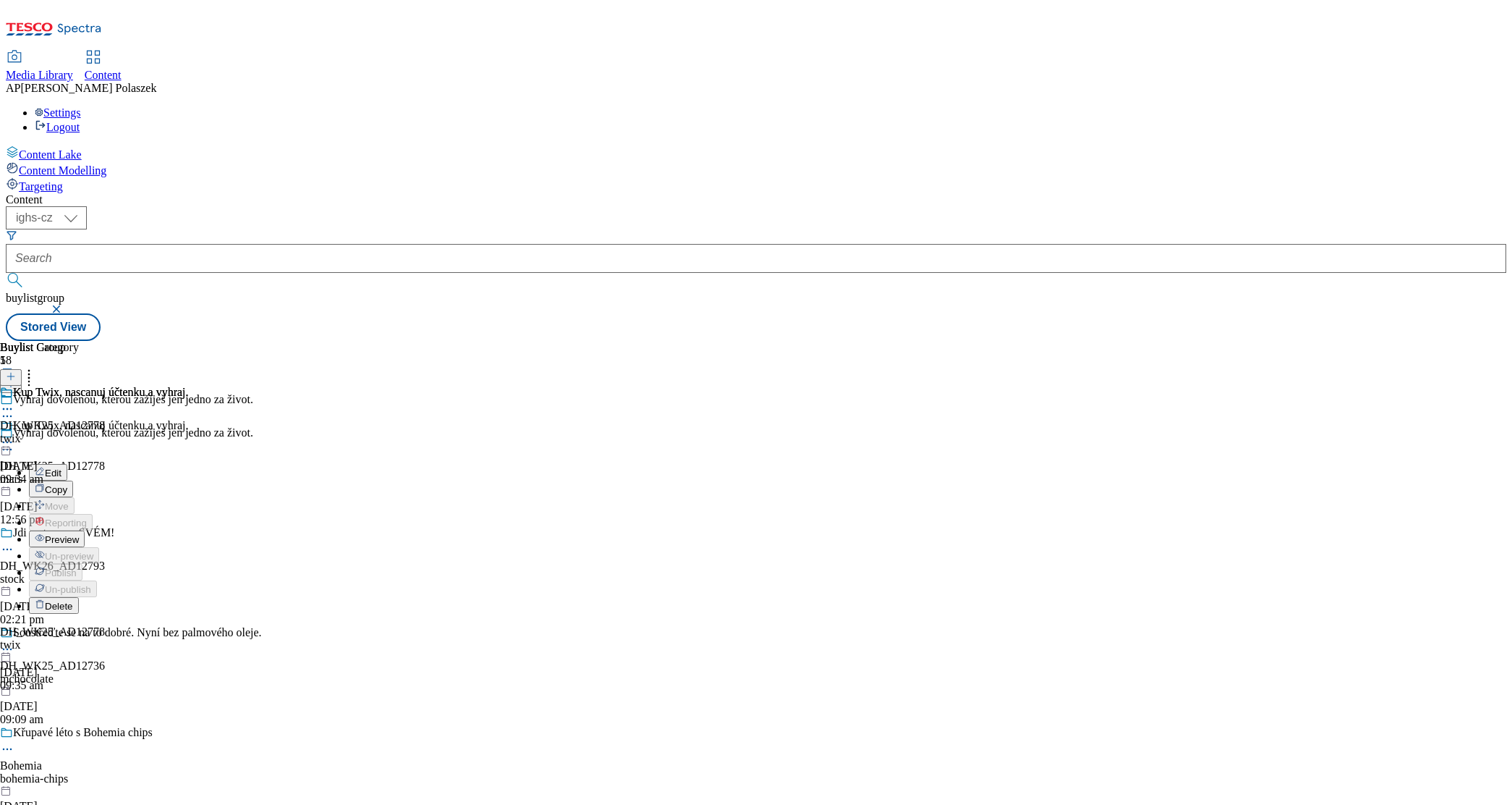
click at [84, 530] on button "Preview" at bounding box center [57, 538] width 56 height 17
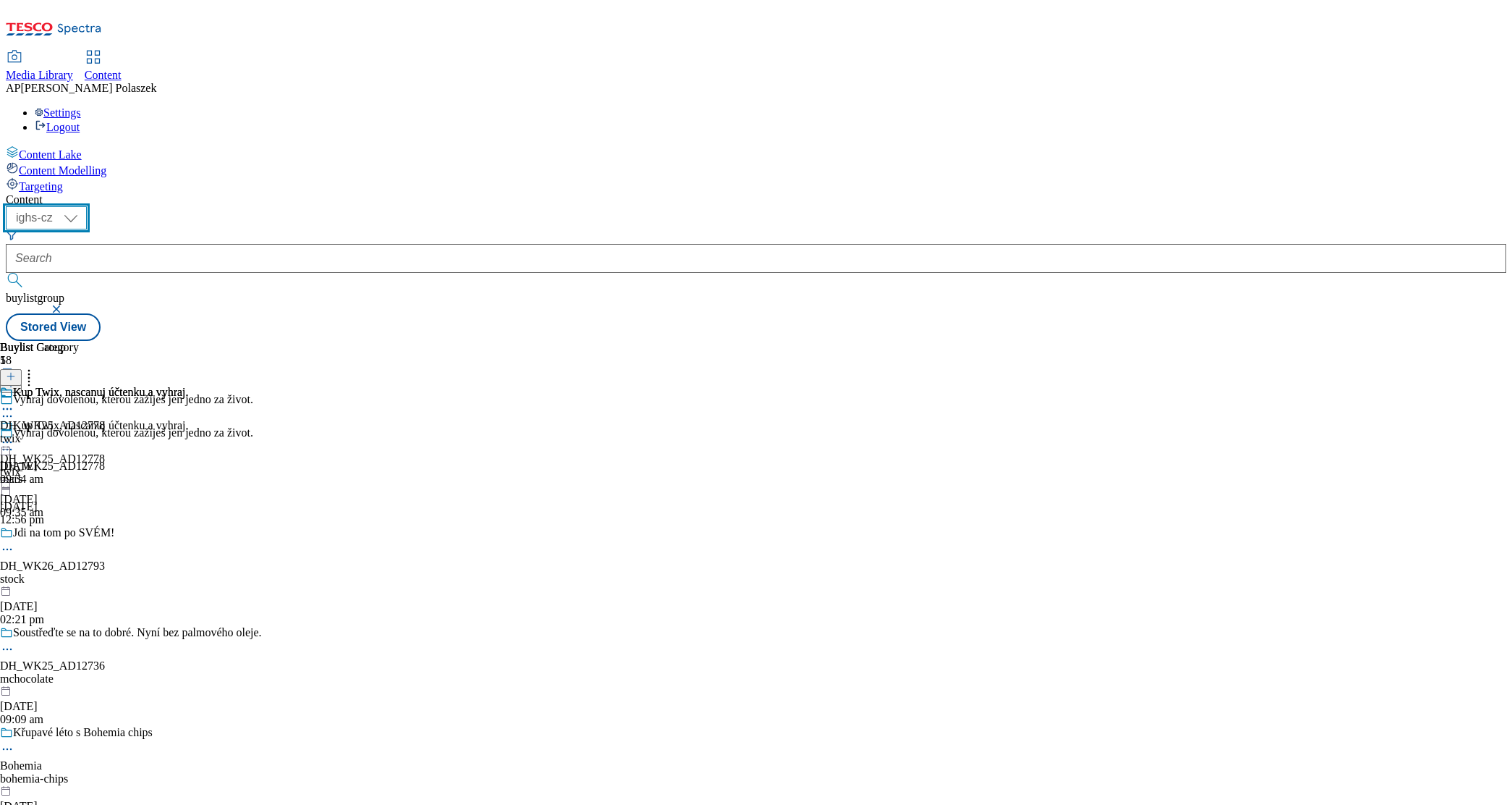
click at [87, 206] on select "ighs-cz ighs-hu ighs-sk" at bounding box center [46, 217] width 81 height 23
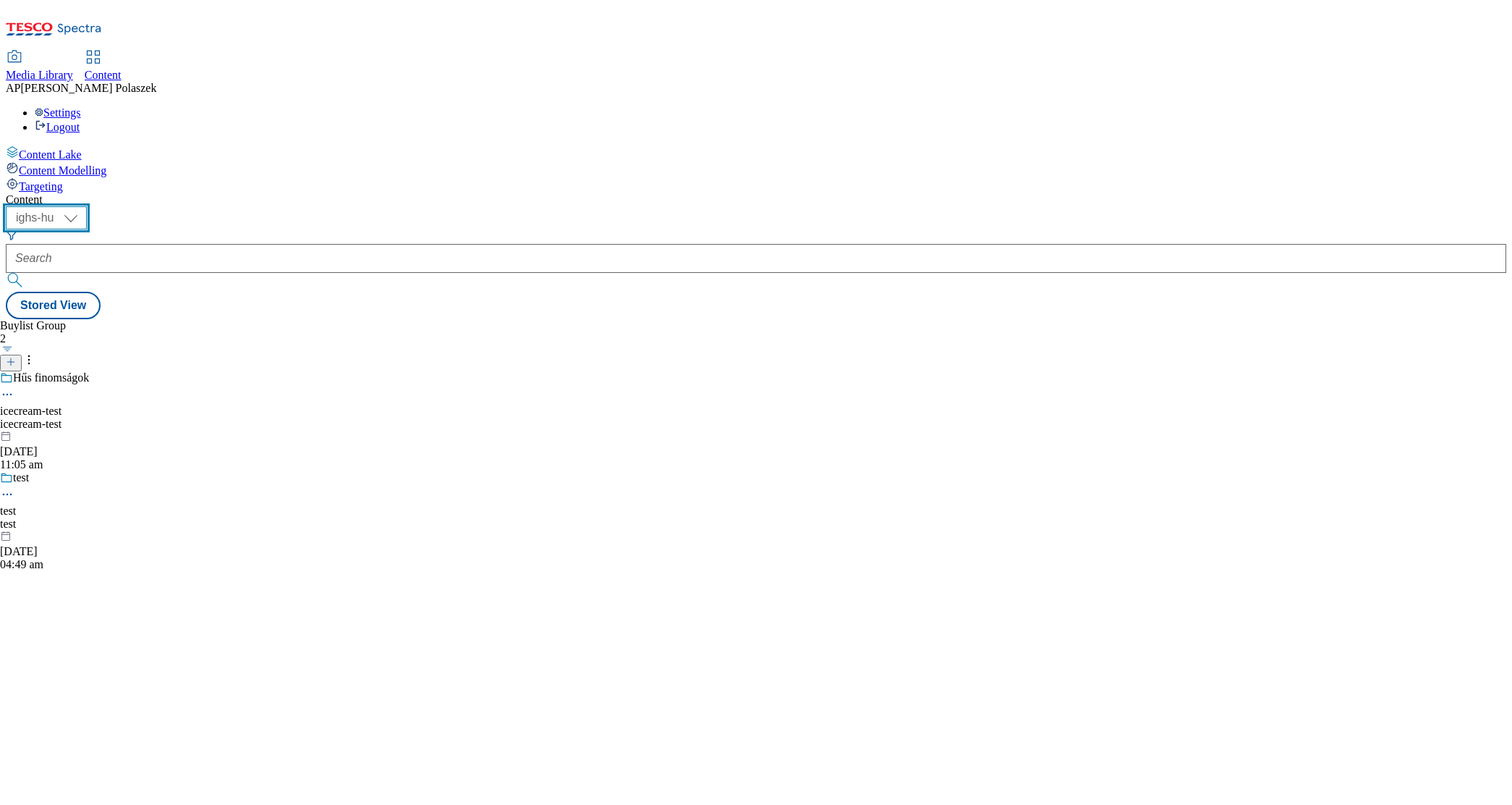
click at [87, 206] on select "ighs-cz ighs-hu ighs-sk" at bounding box center [46, 217] width 81 height 23
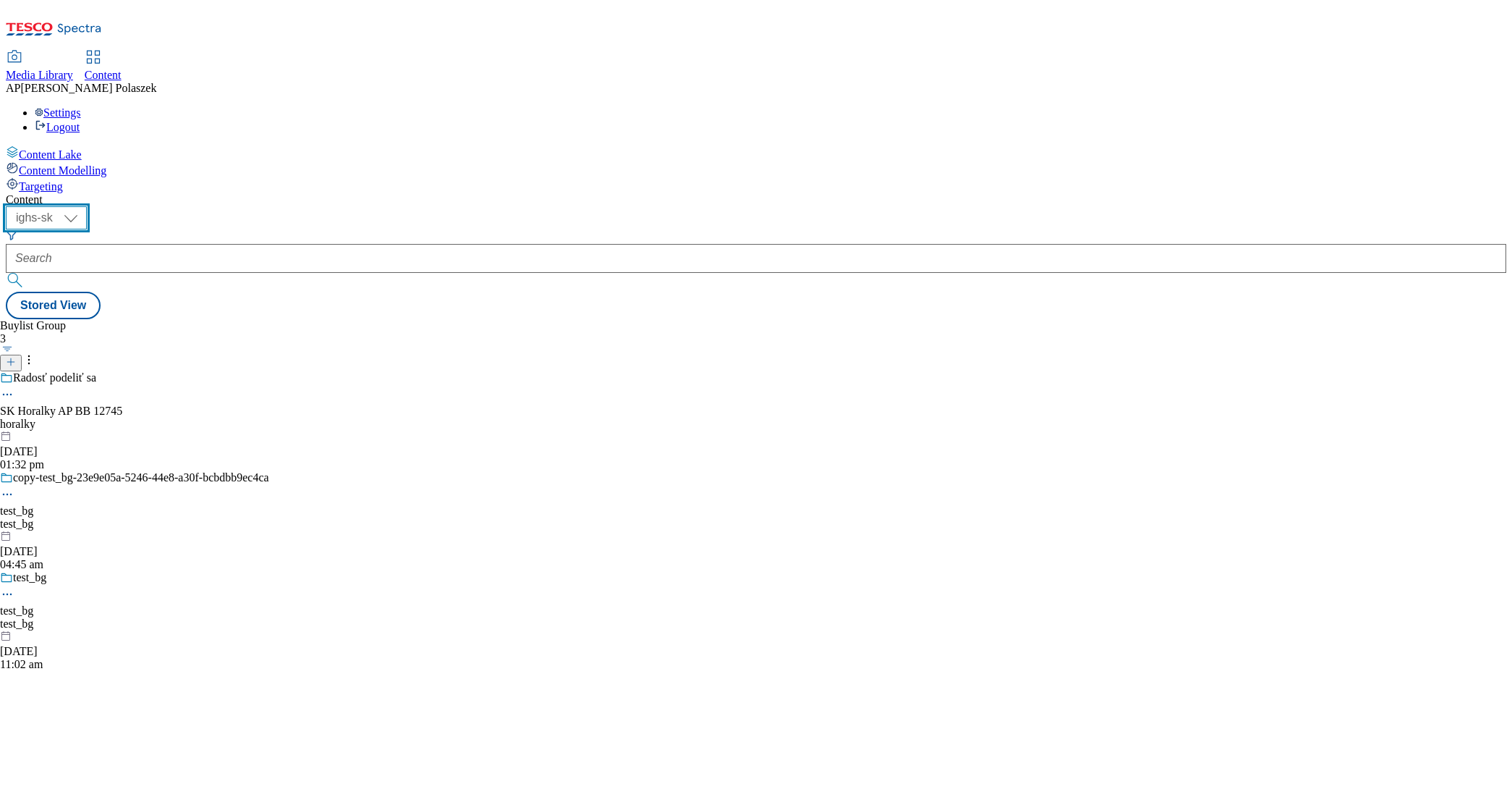
select select "ighs-cz"
click at [87, 206] on select "ighs-cz ighs-hu ighs-sk" at bounding box center [46, 217] width 81 height 23
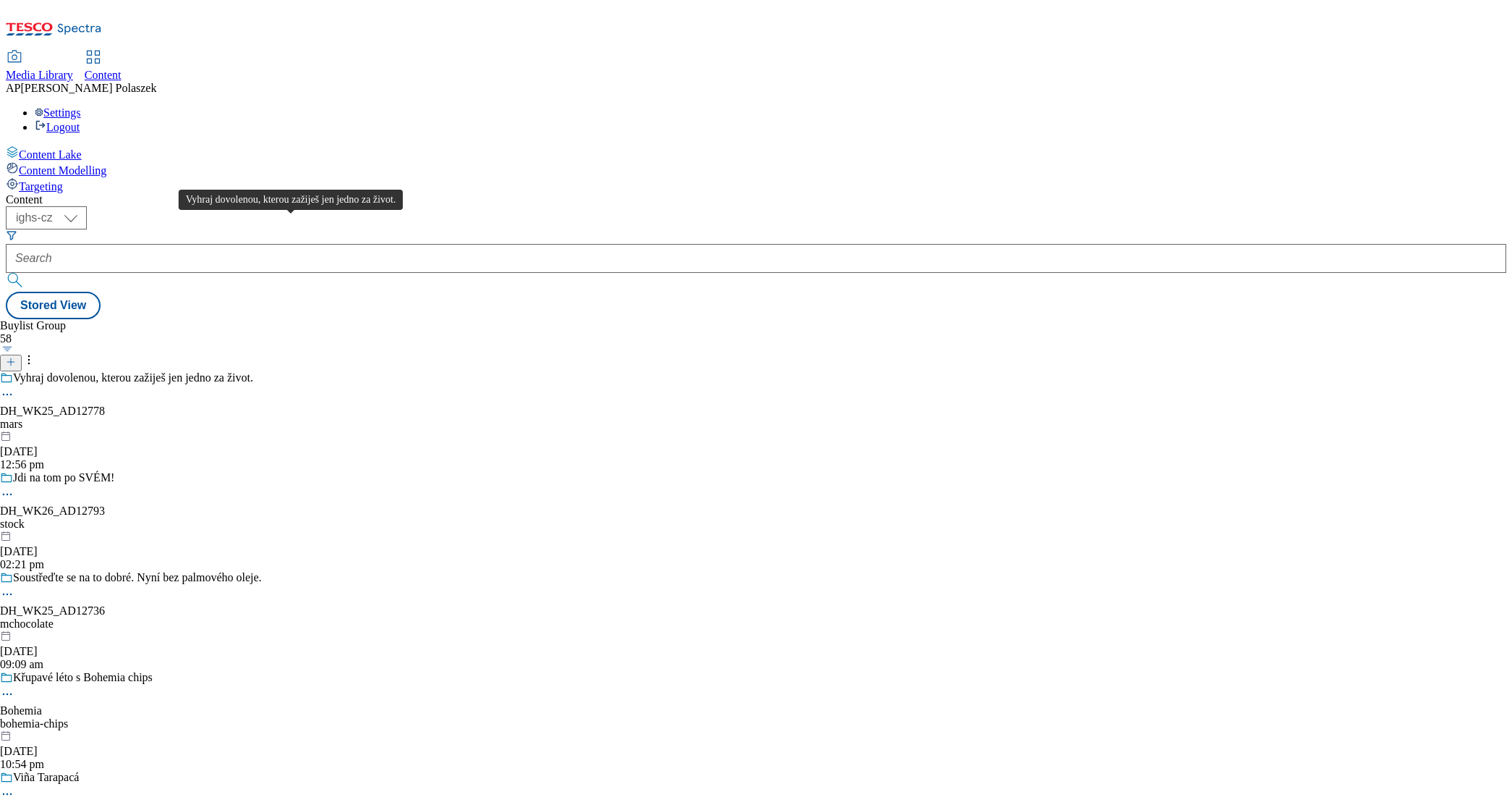
click at [253, 371] on div "Vyhraj dovolenou, kterou zažiješ jen jedno za život." at bounding box center [133, 377] width 240 height 13
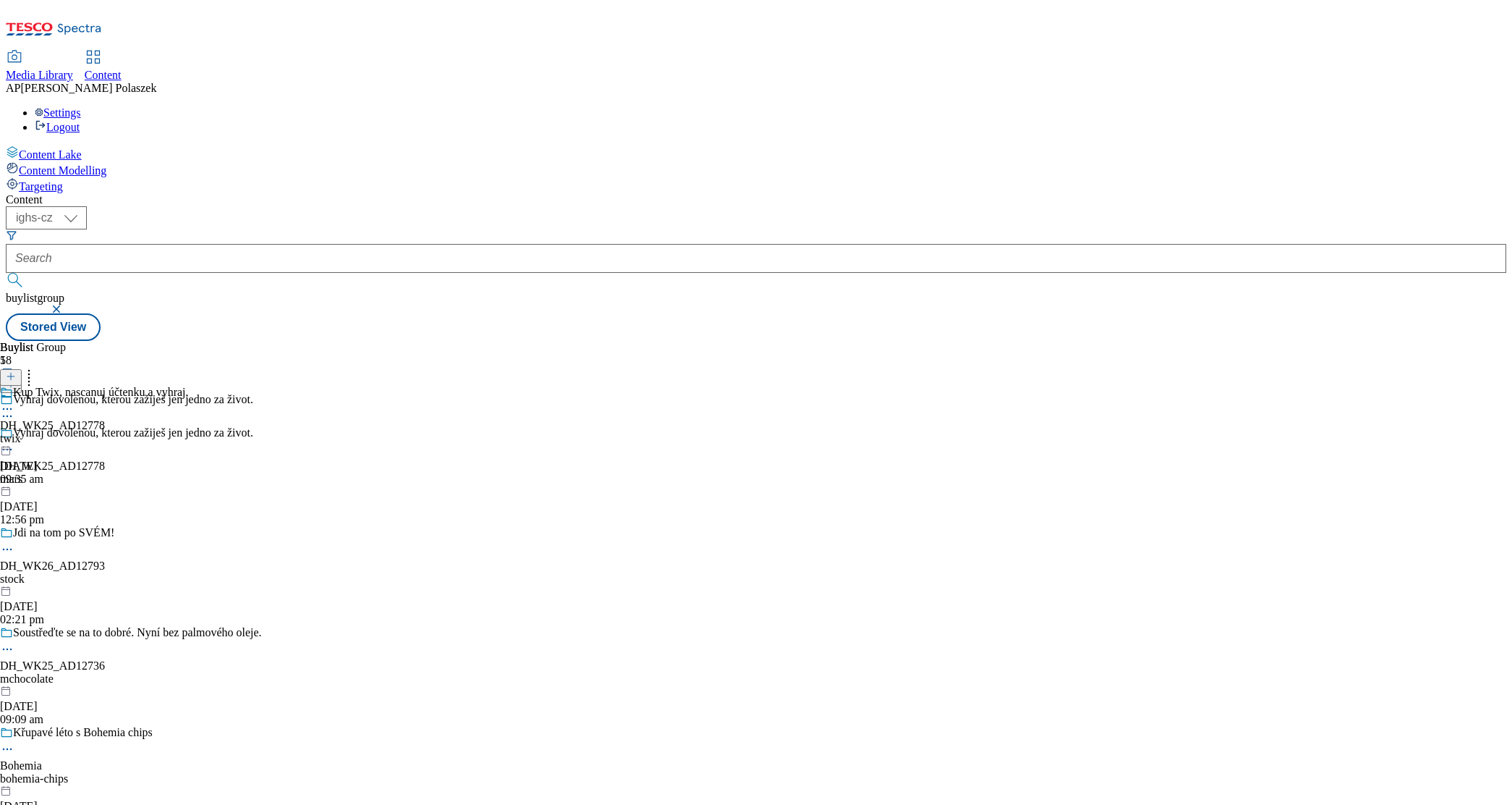
click at [14, 401] on icon at bounding box center [7, 408] width 14 height 14
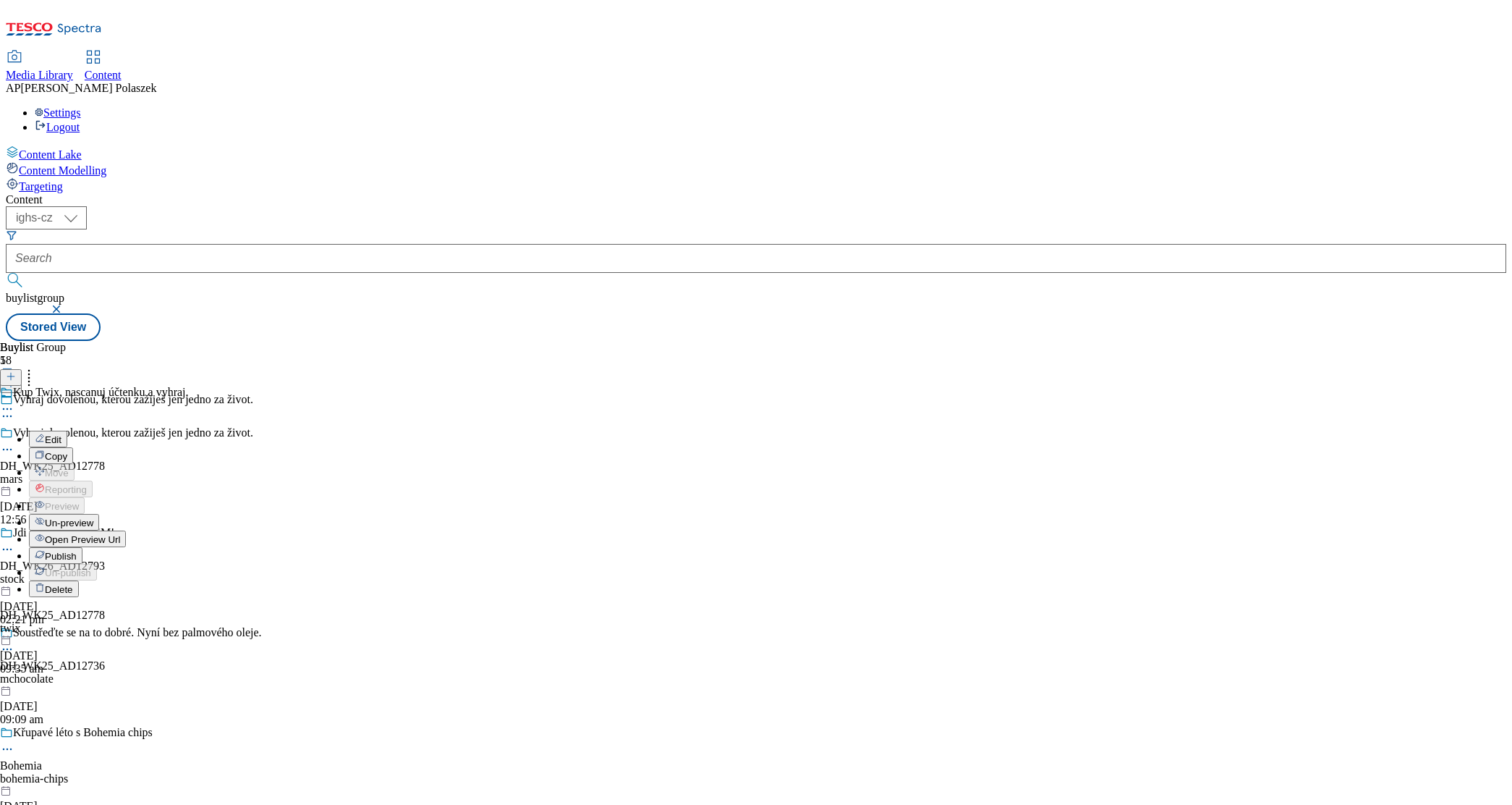
click at [120, 534] on span "Open Preview Url" at bounding box center [82, 540] width 76 height 11
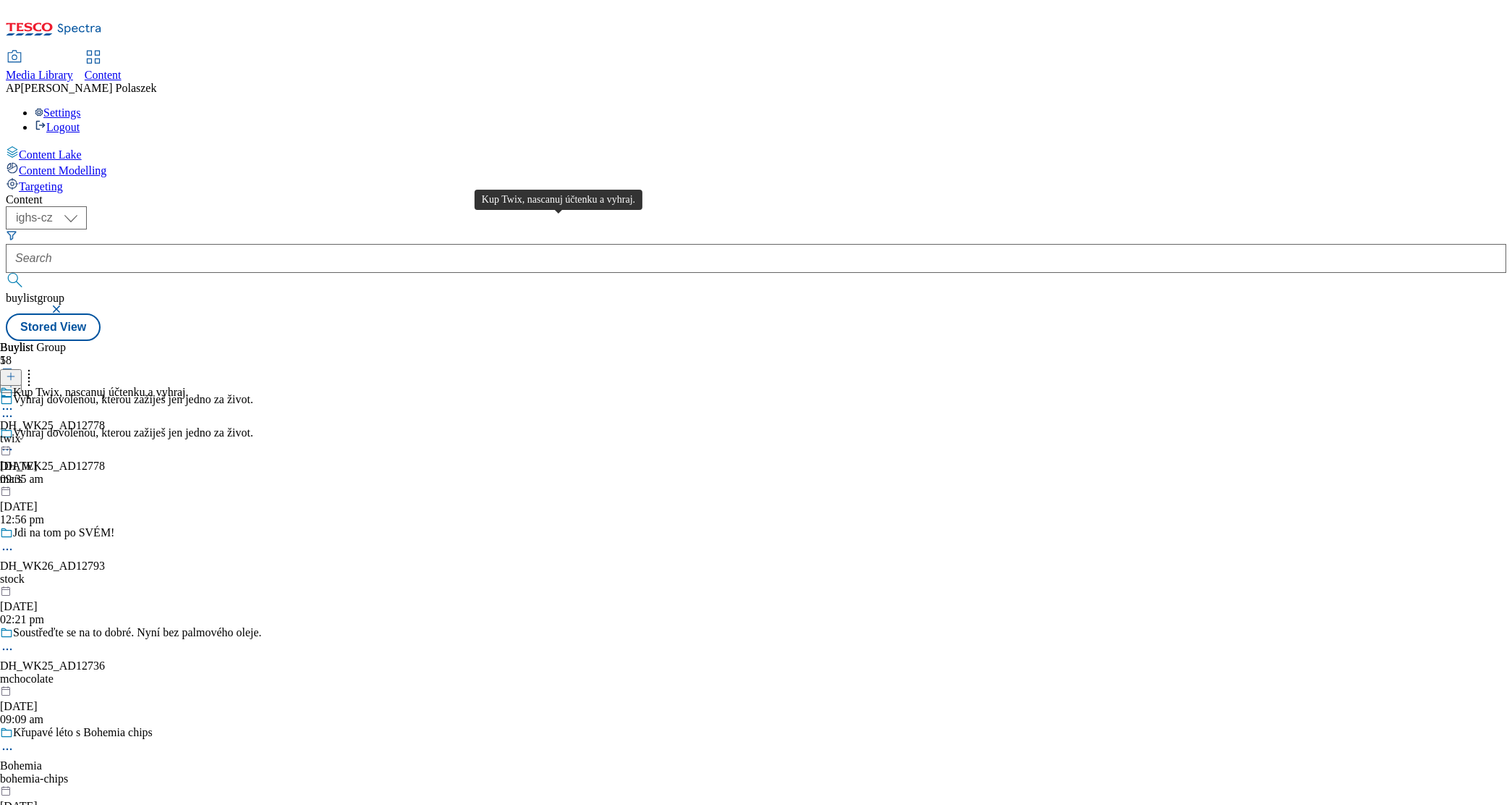
click at [189, 385] on div "Kup Twix, nascanuj účtenku a vyhraj." at bounding box center [100, 392] width 176 height 13
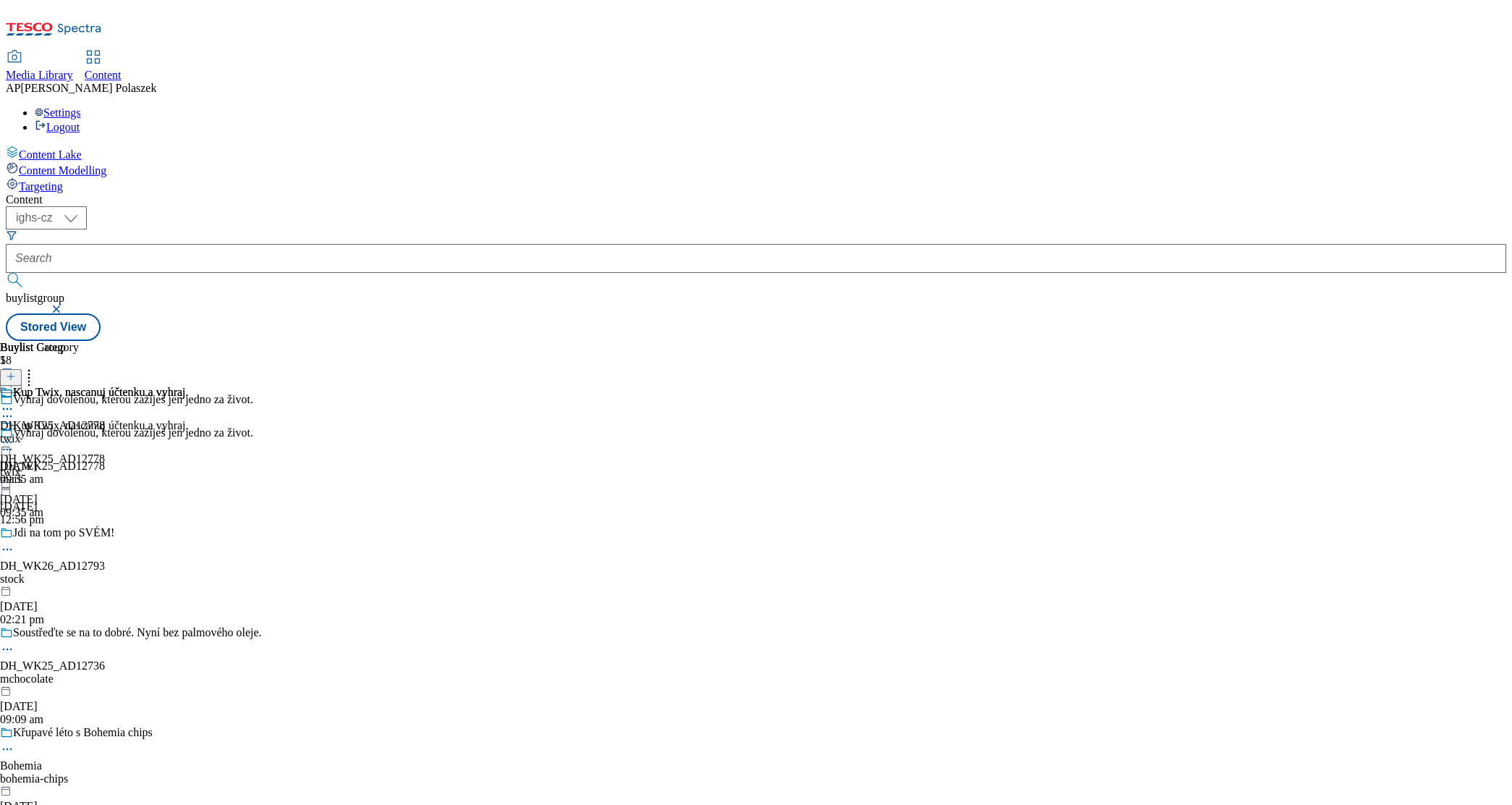
click at [14, 435] on icon at bounding box center [7, 442] width 14 height 14
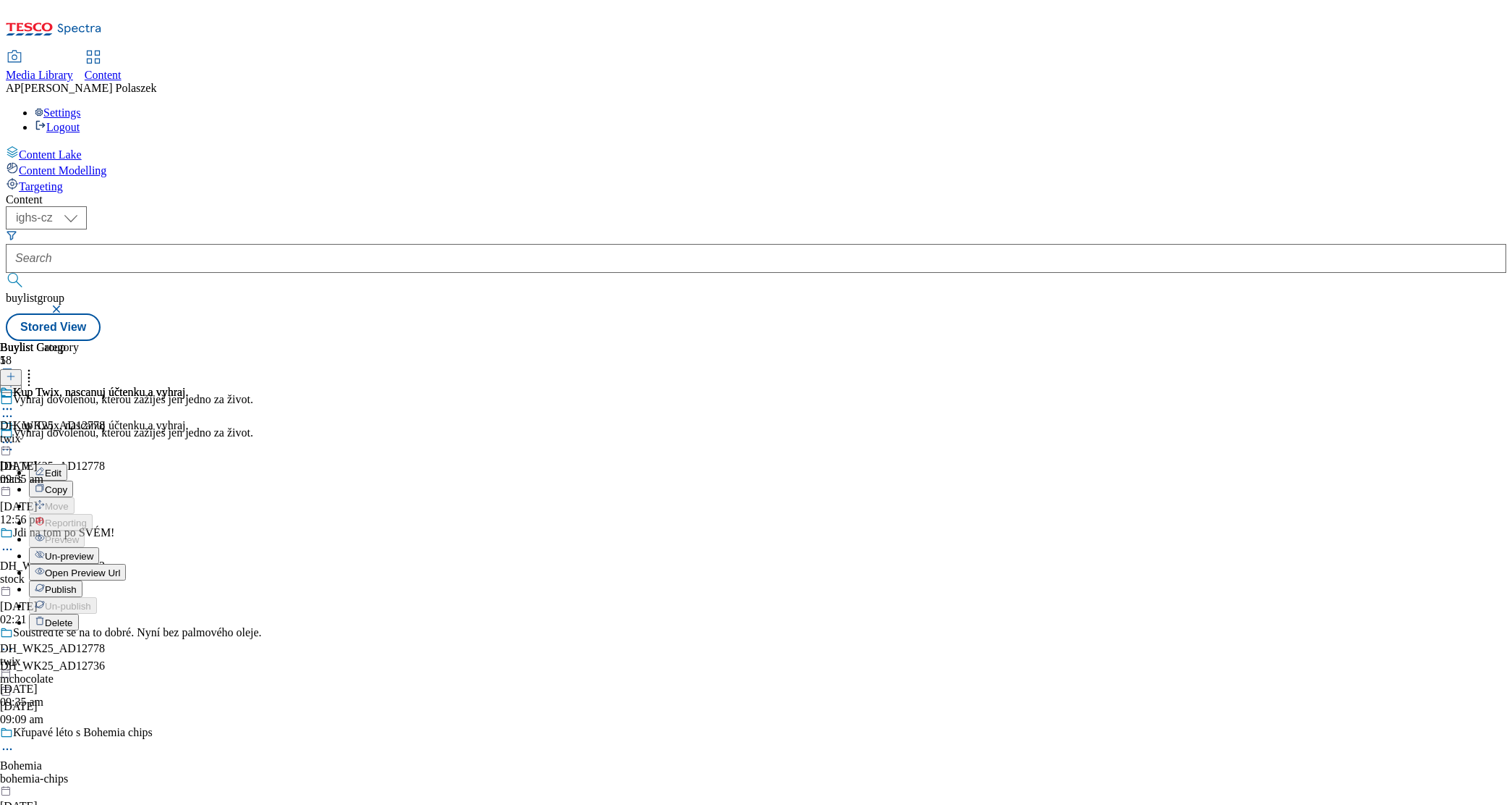
click at [93, 551] on span "Un-preview" at bounding box center [68, 557] width 49 height 11
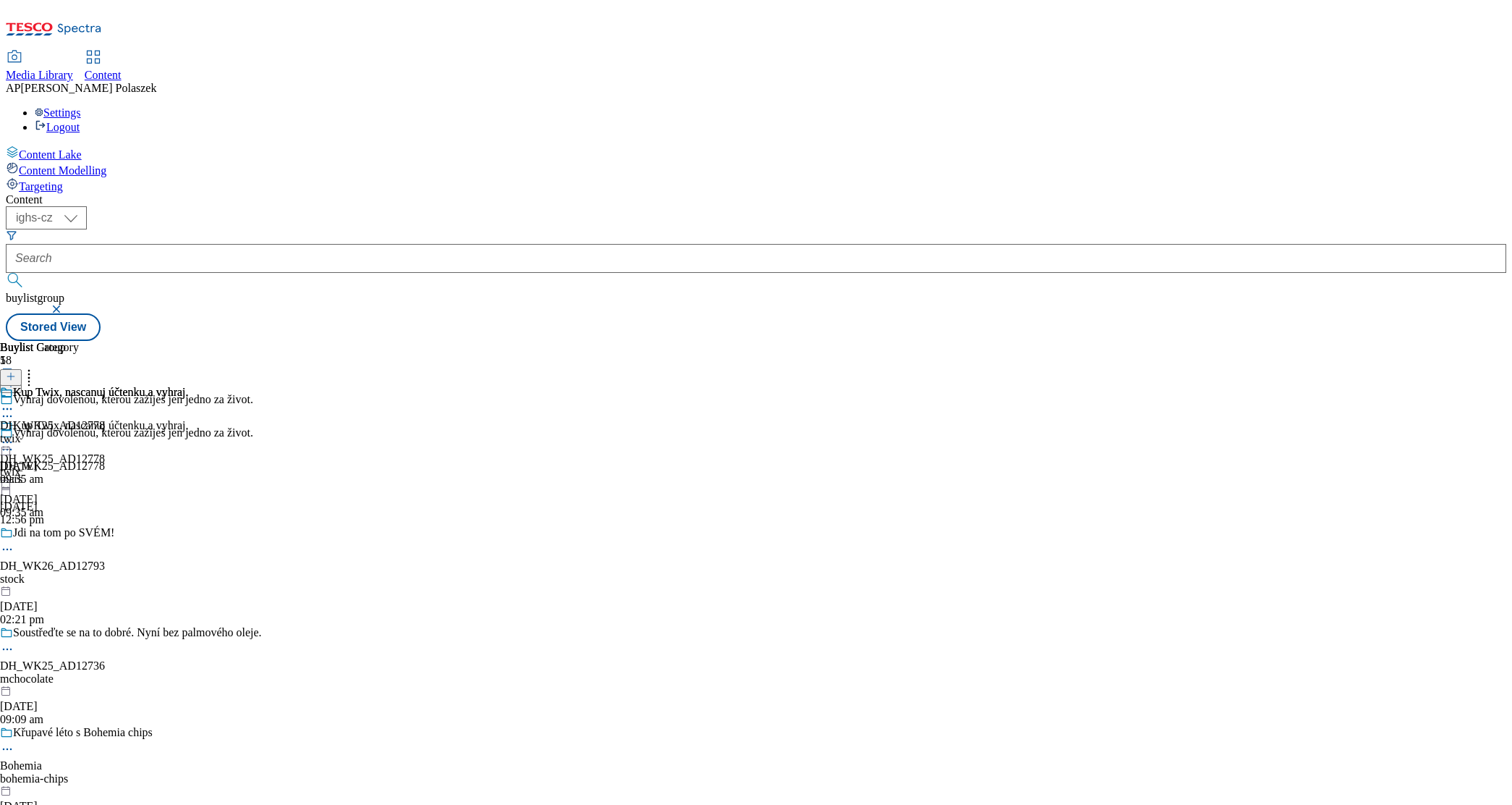
click at [14, 435] on icon at bounding box center [7, 442] width 14 height 14
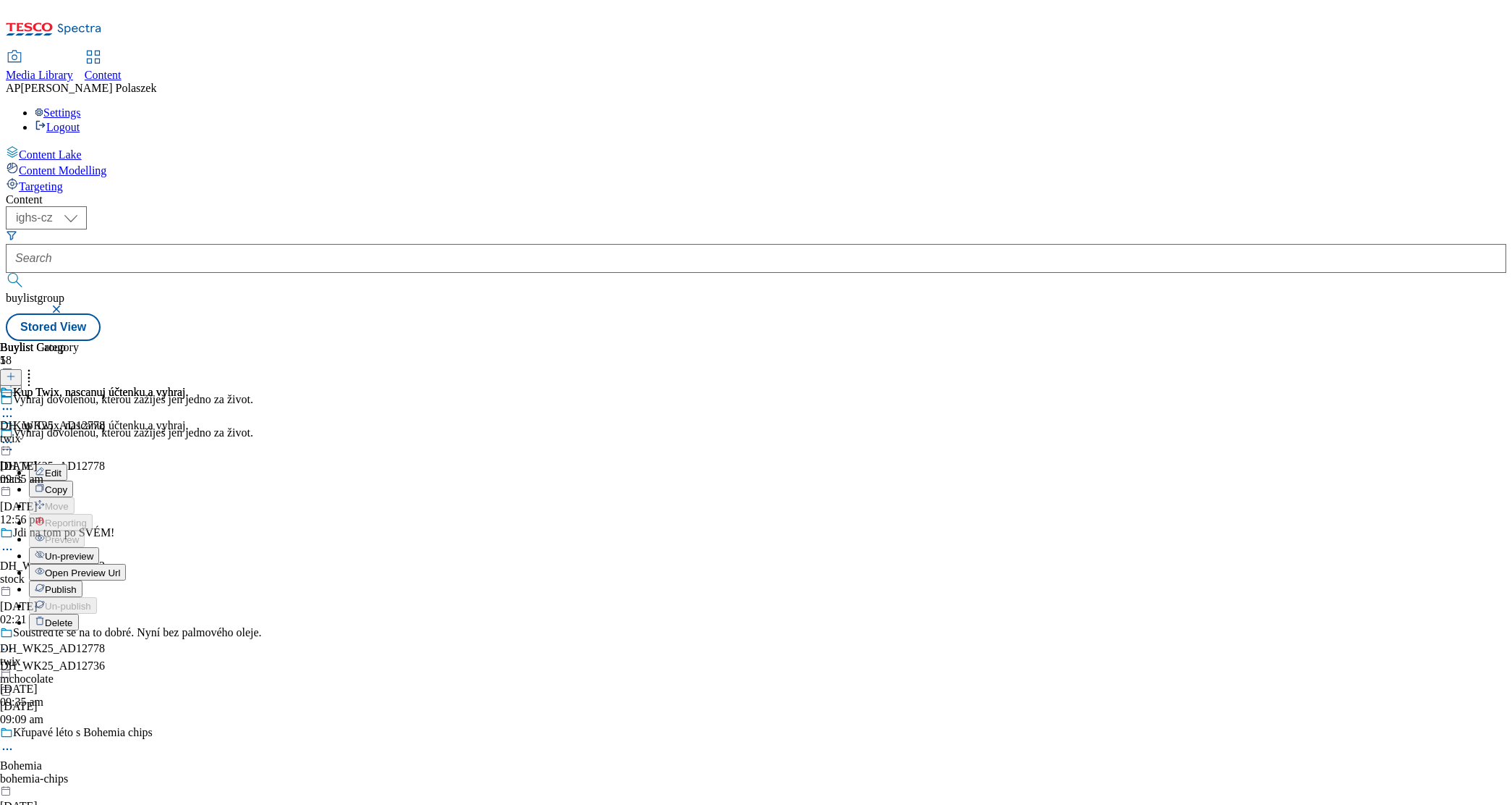
click at [93, 551] on span "Un-preview" at bounding box center [68, 557] width 49 height 11
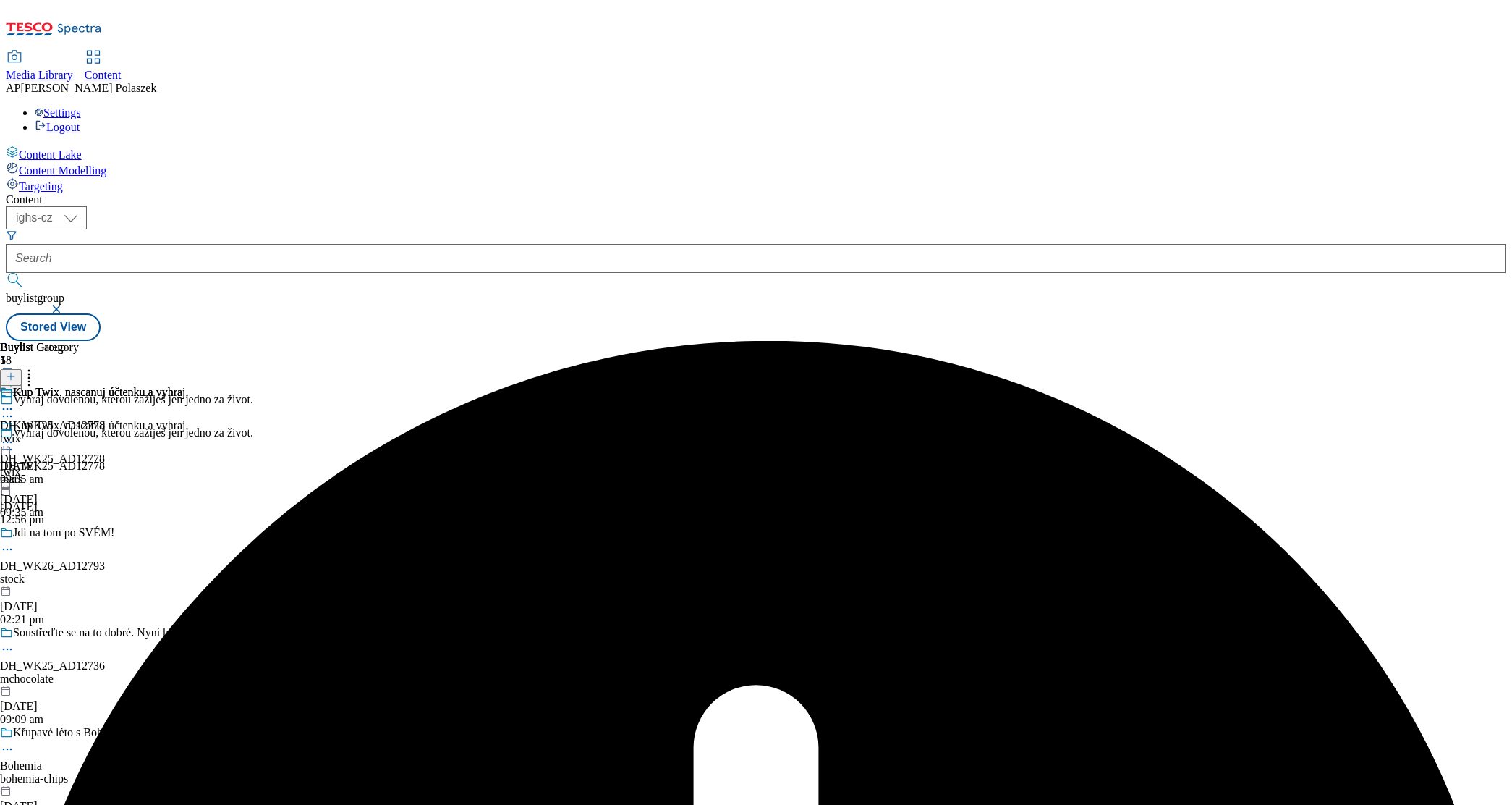
click at [14, 435] on icon at bounding box center [7, 442] width 14 height 14
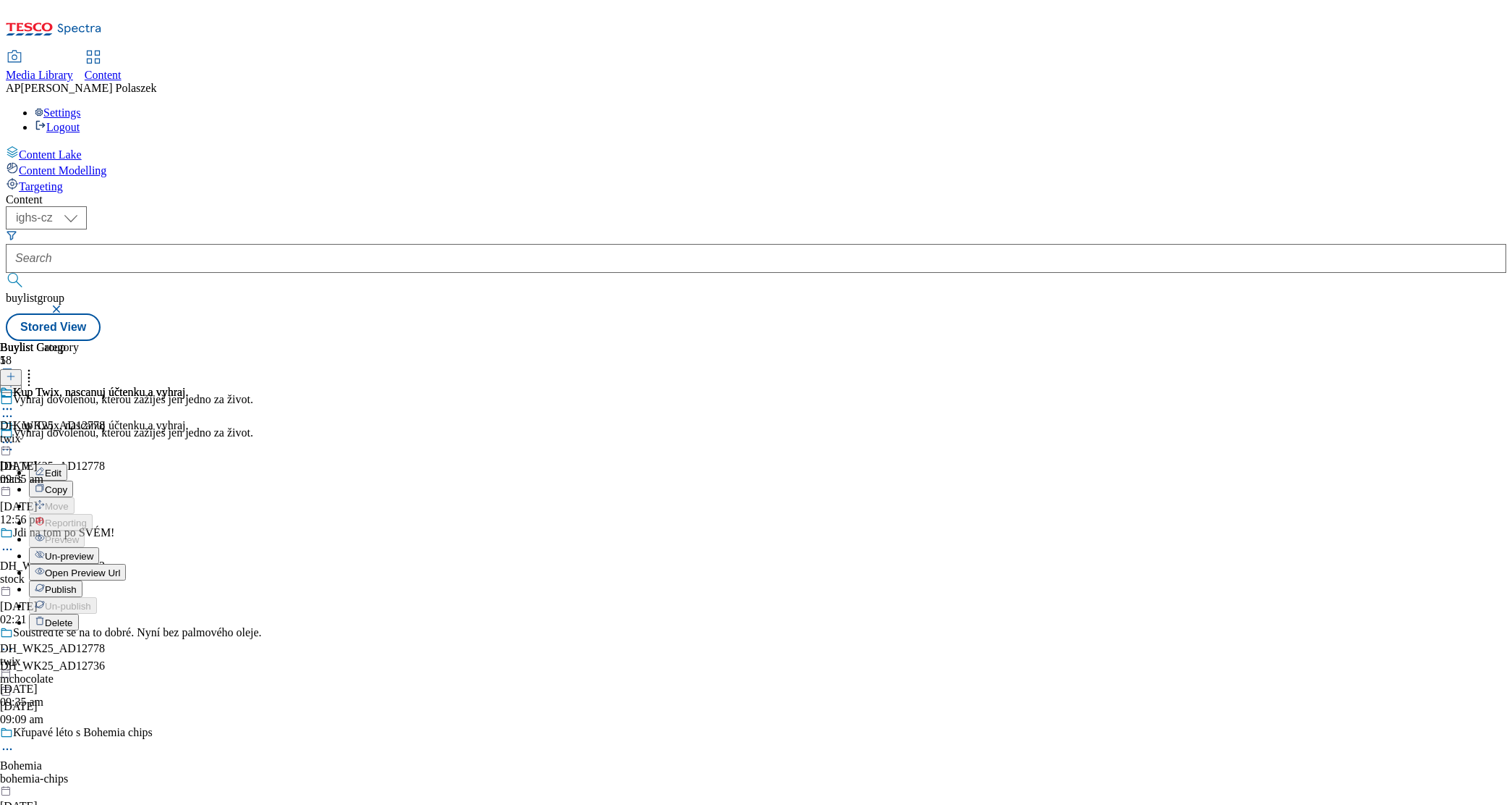
click at [61, 467] on span "Edit" at bounding box center [53, 473] width 17 height 11
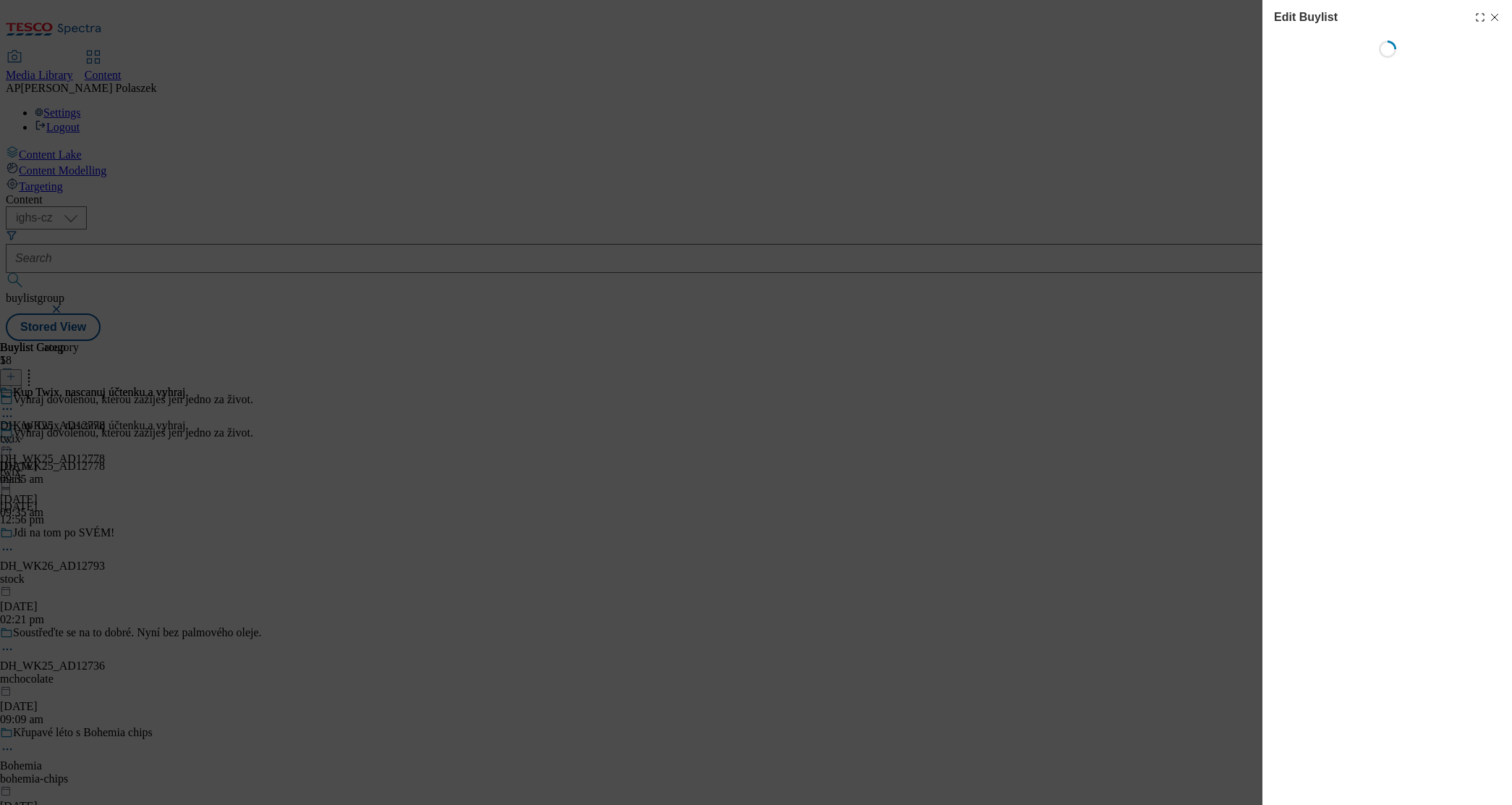
select select "seasonal"
select select "dunnhumby"
select select "Banner"
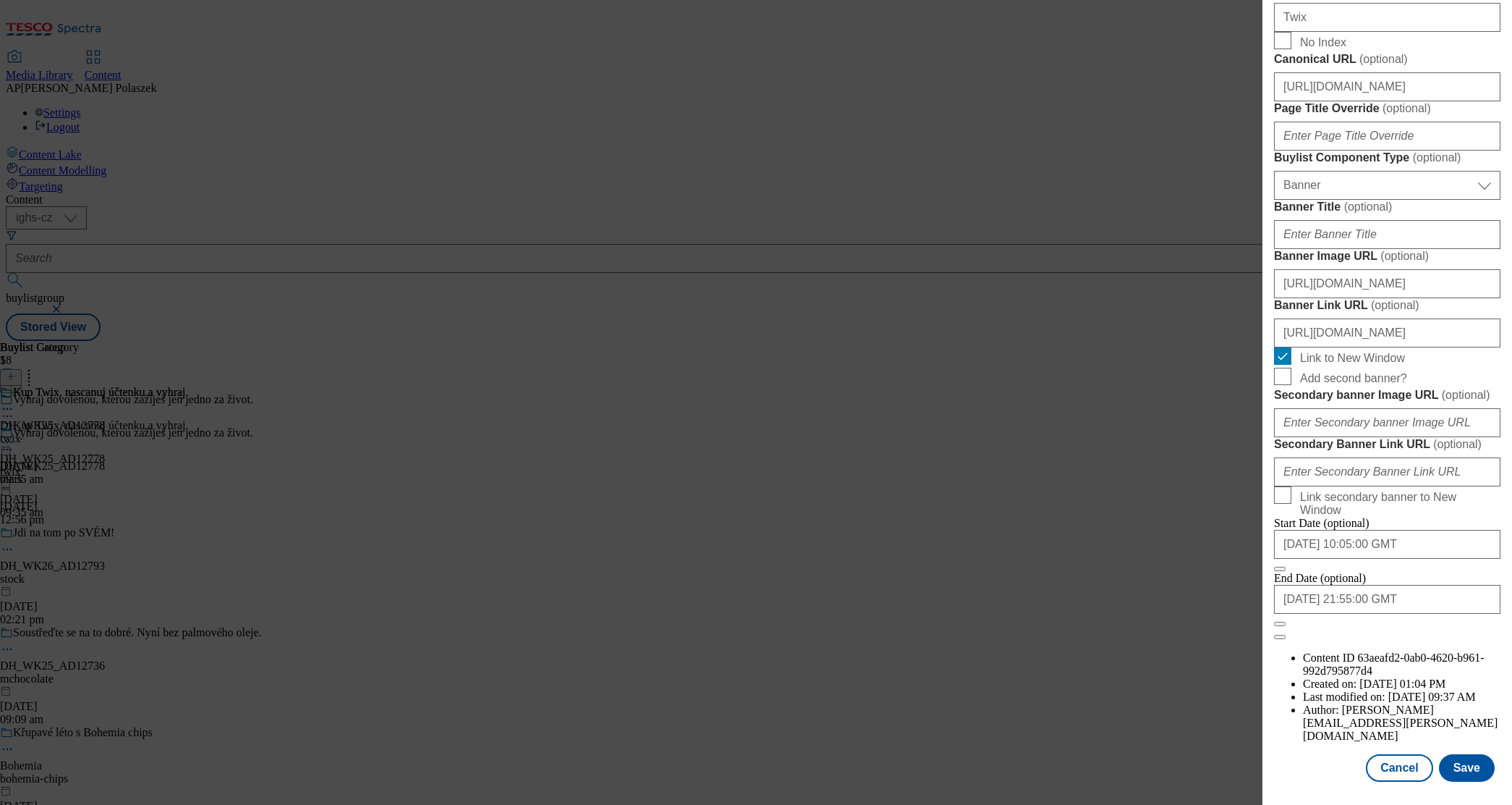
scroll to position [1093, 0]
click at [1418, 298] on input "https://digitalcontent.api.tesco.com/v2/media/ighs-ce-mktg/a294c26d-e322-4abc-8…" at bounding box center [1387, 283] width 226 height 29
click at [1170, 401] on div "Edit Buylist Locale 2 locales selected English Czech Tags 1 tags selected buyli…" at bounding box center [756, 402] width 1512 height 805
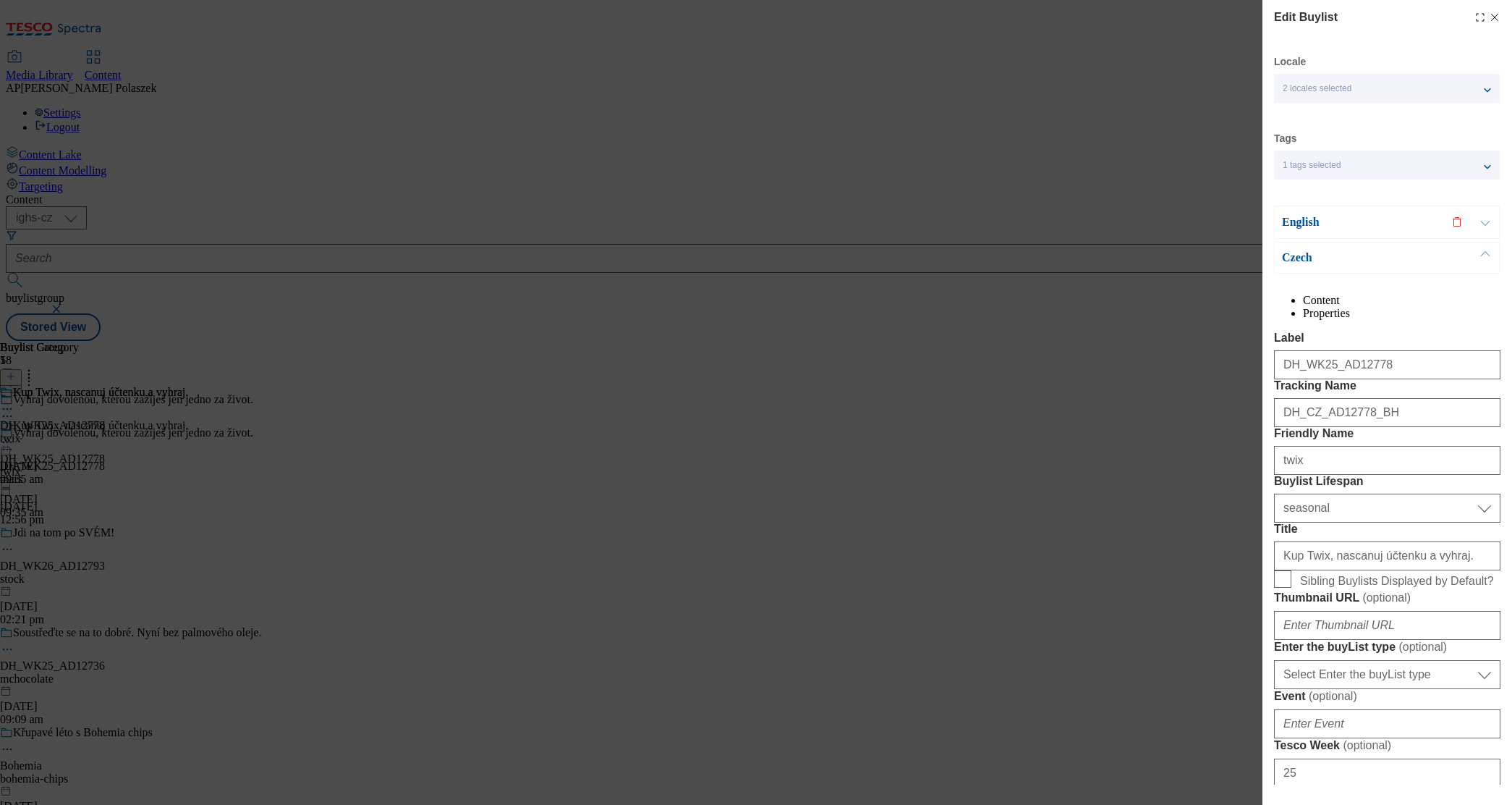
click at [1489, 20] on icon "Modal" at bounding box center [1494, 18] width 12 height 12
select select "seasonal"
select select "dunnhumby"
select select "Banner"
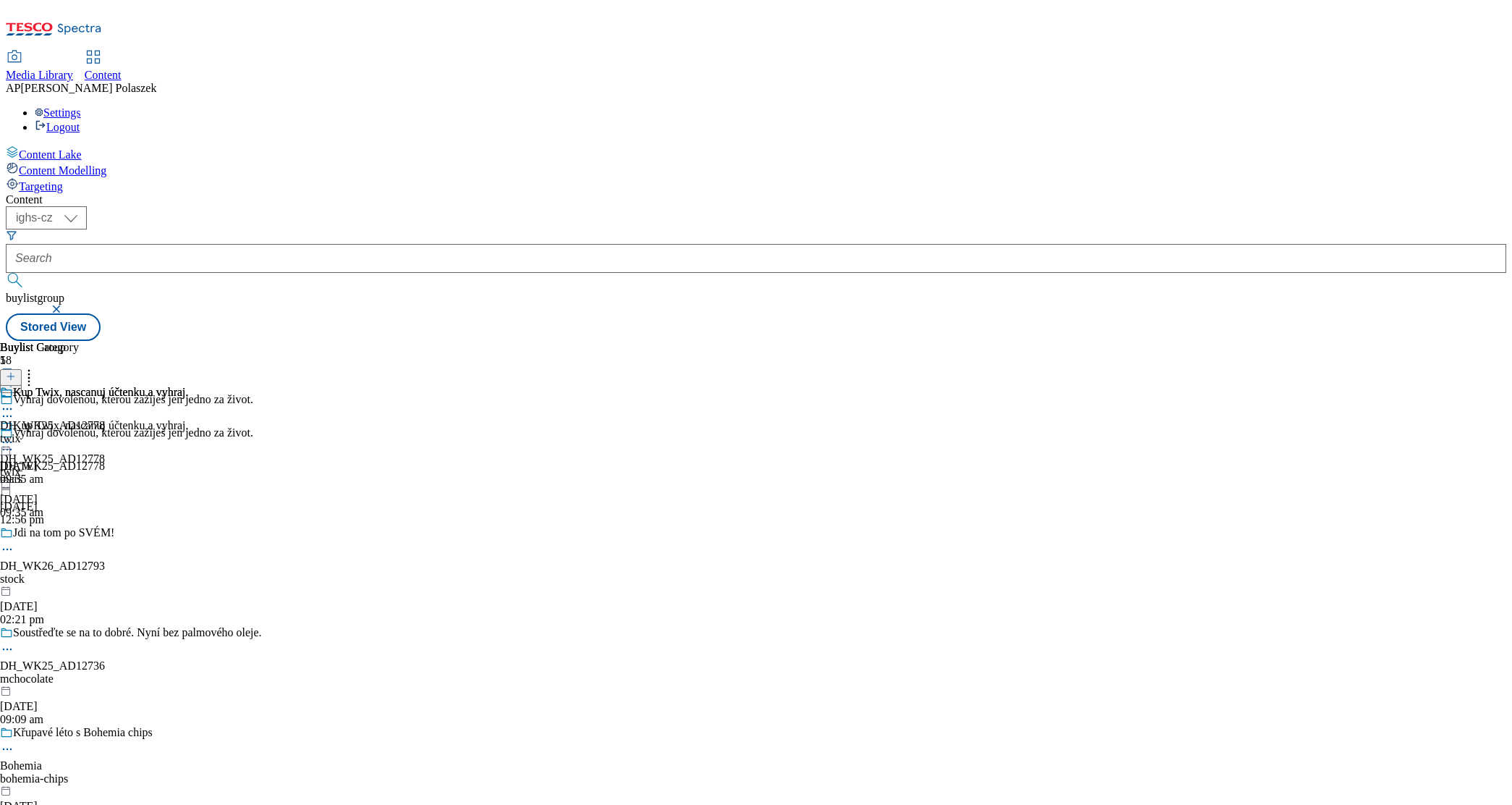
click at [14, 435] on icon at bounding box center [7, 442] width 14 height 14
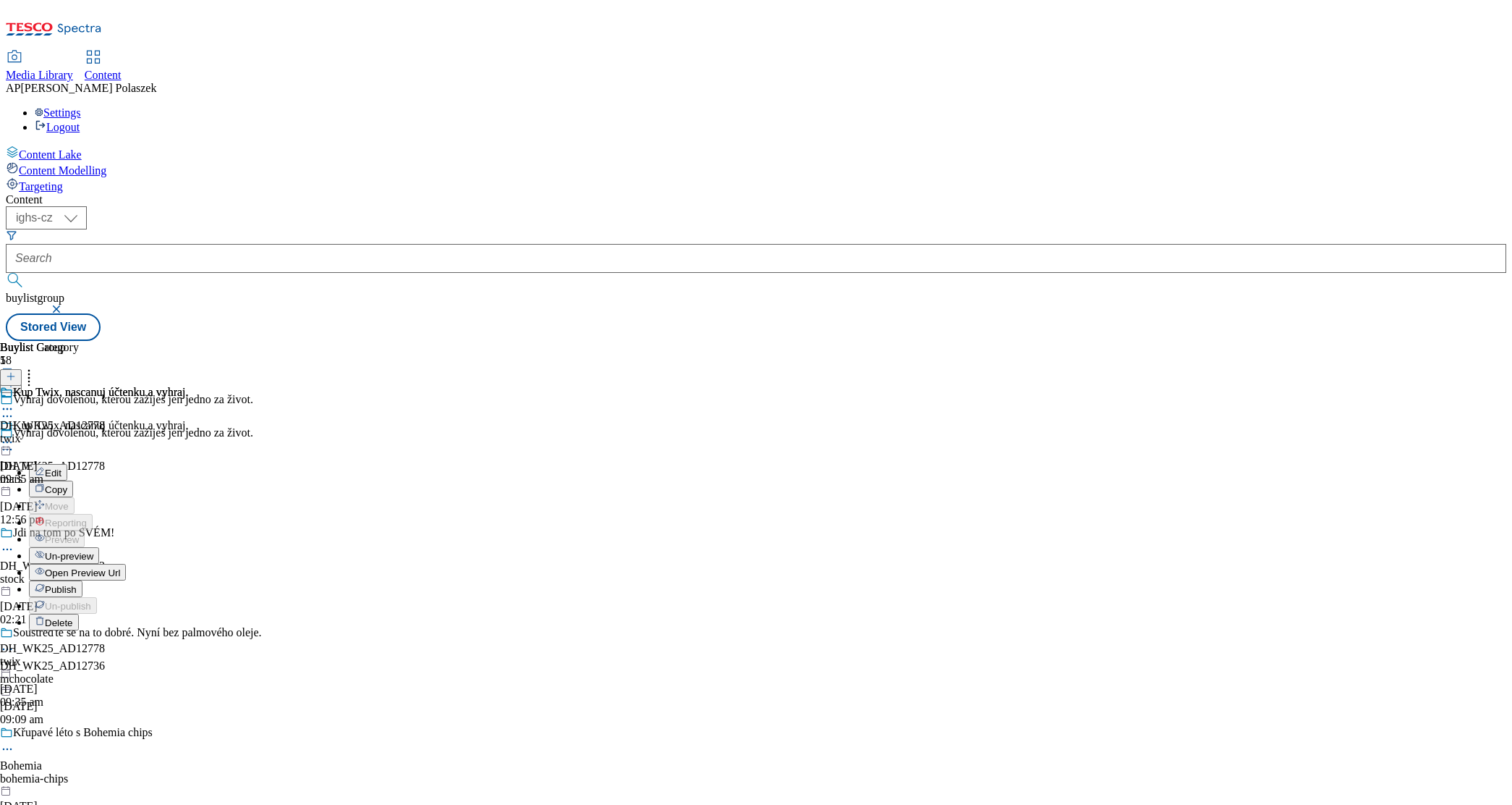
click at [93, 551] on span "Un-preview" at bounding box center [68, 557] width 49 height 11
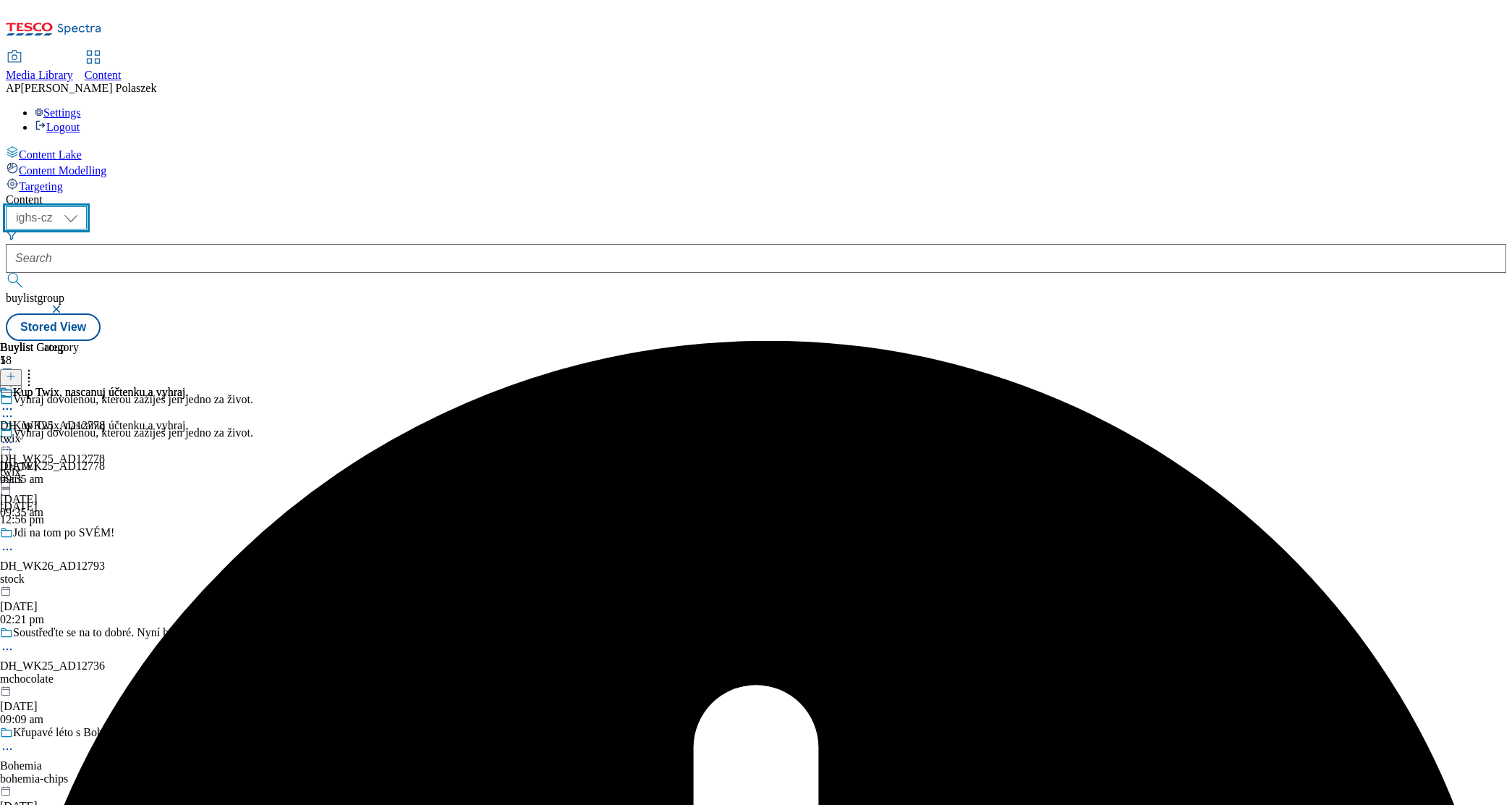
click at [87, 206] on select "ighs-cz ighs-hu ighs-sk" at bounding box center [46, 217] width 81 height 23
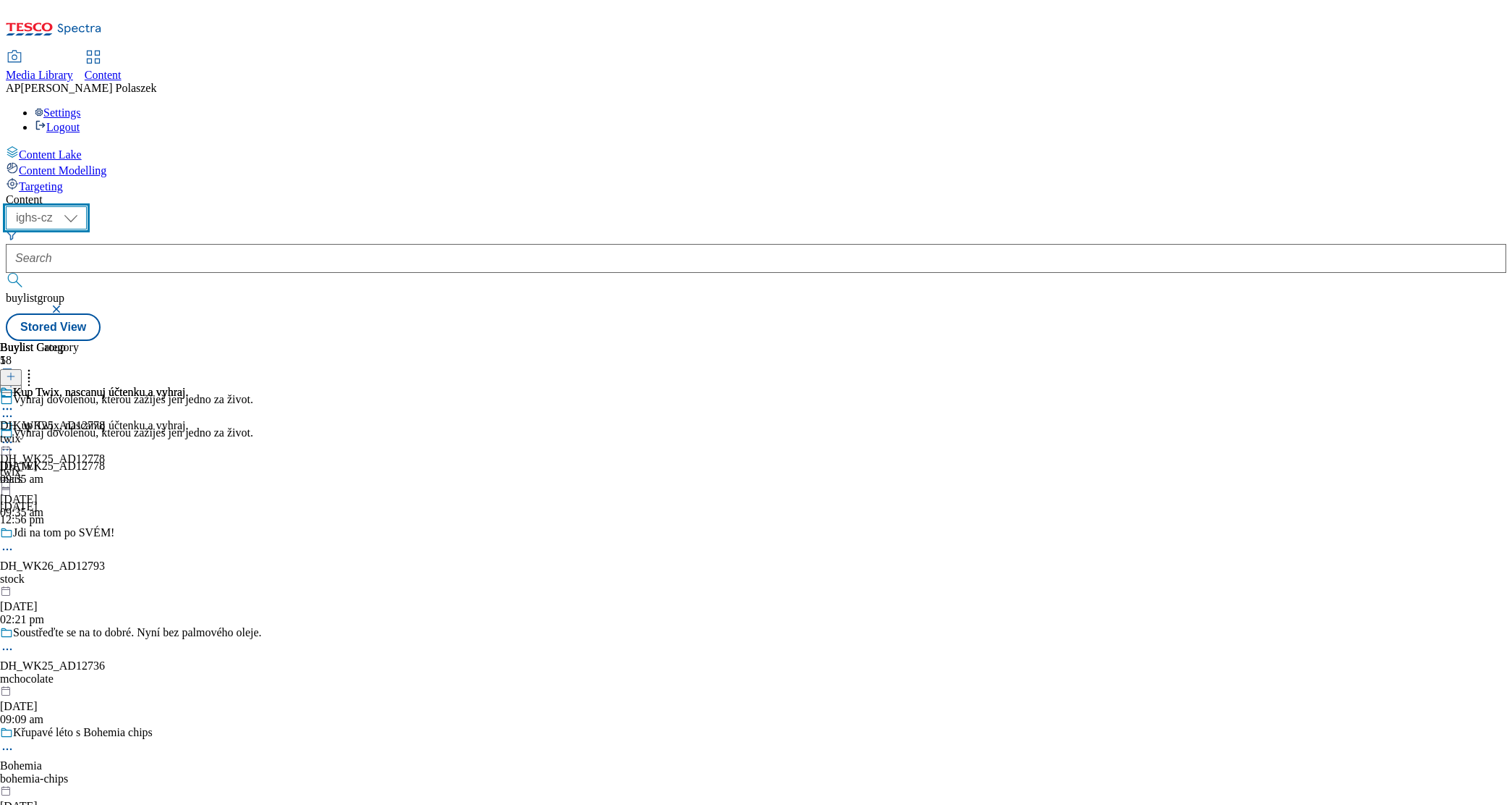
select select "ighs-sk"
click at [87, 206] on select "ighs-cz ighs-hu ighs-sk" at bounding box center [46, 217] width 81 height 23
